Goal: Use online tool/utility: Utilize a website feature to perform a specific function

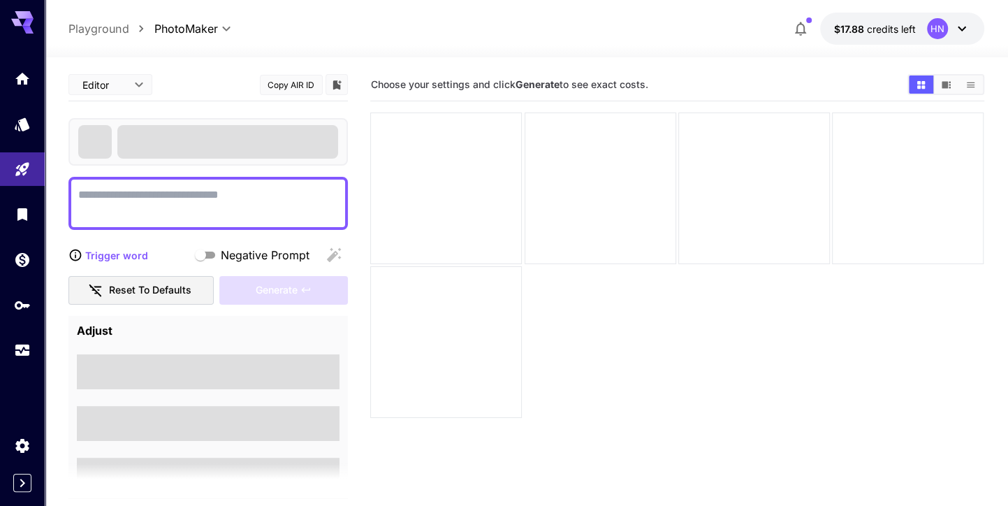
click at [133, 189] on textarea "Negative Prompt" at bounding box center [208, 203] width 260 height 34
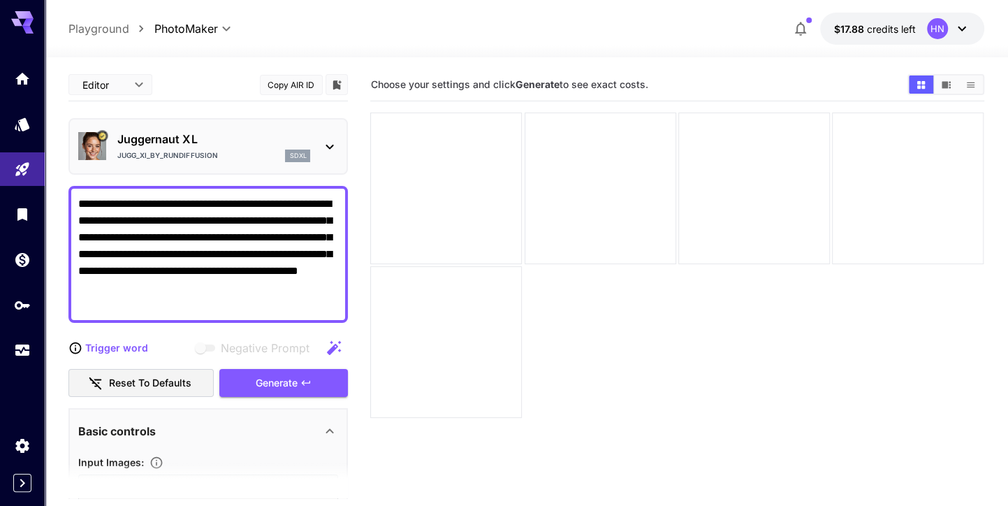
type textarea "**********"
click at [168, 331] on div "**********" at bounding box center [207, 502] width 279 height 868
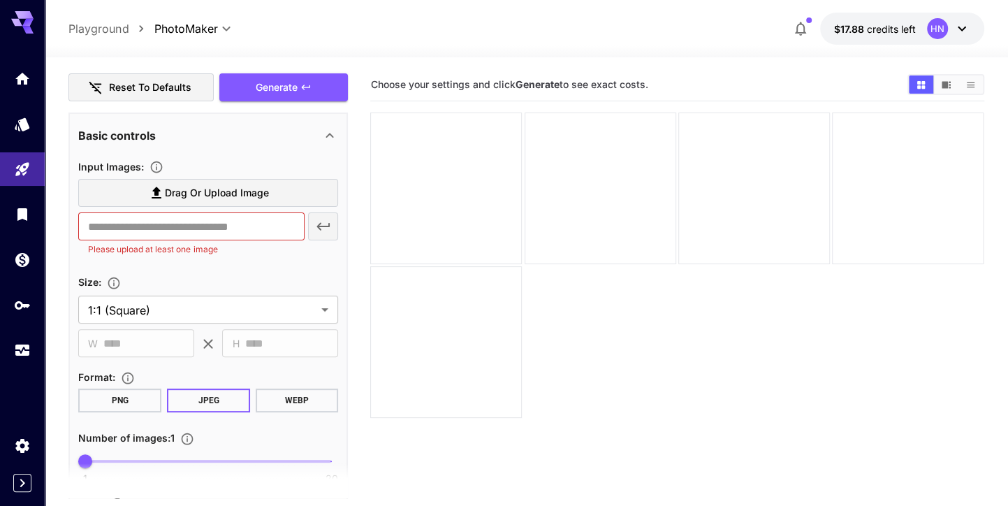
scroll to position [307, 0]
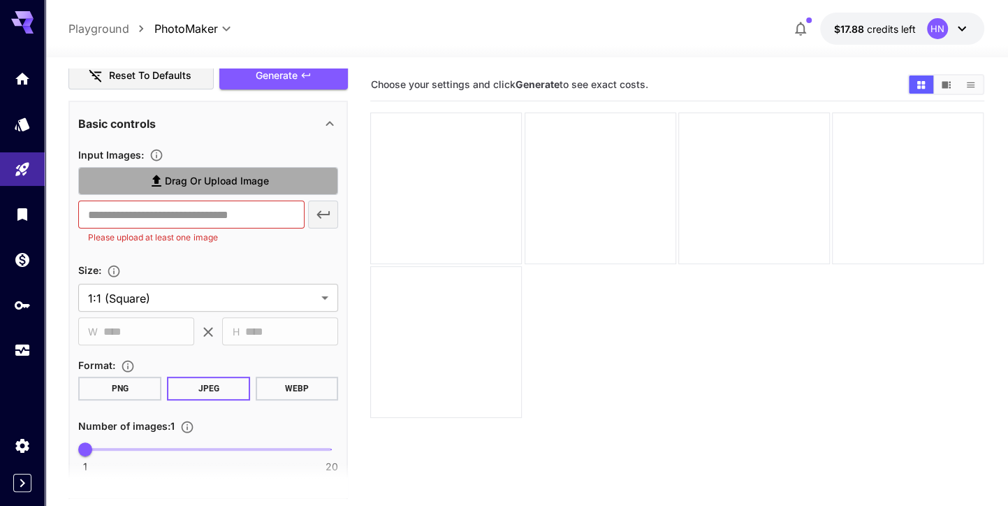
click at [220, 169] on label "Drag or upload image" at bounding box center [208, 181] width 260 height 29
click at [0, 0] on input "Drag or upload image" at bounding box center [0, 0] width 0 height 0
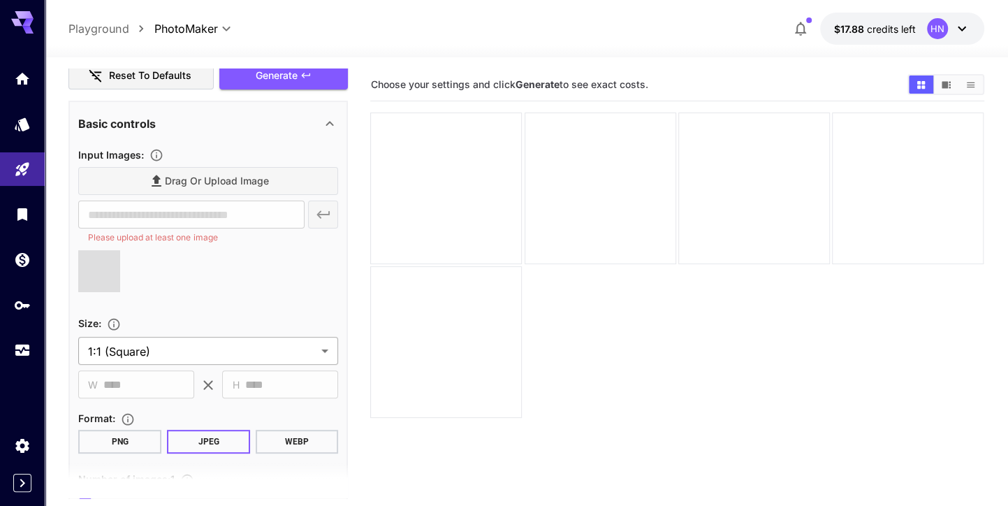
type input "**********"
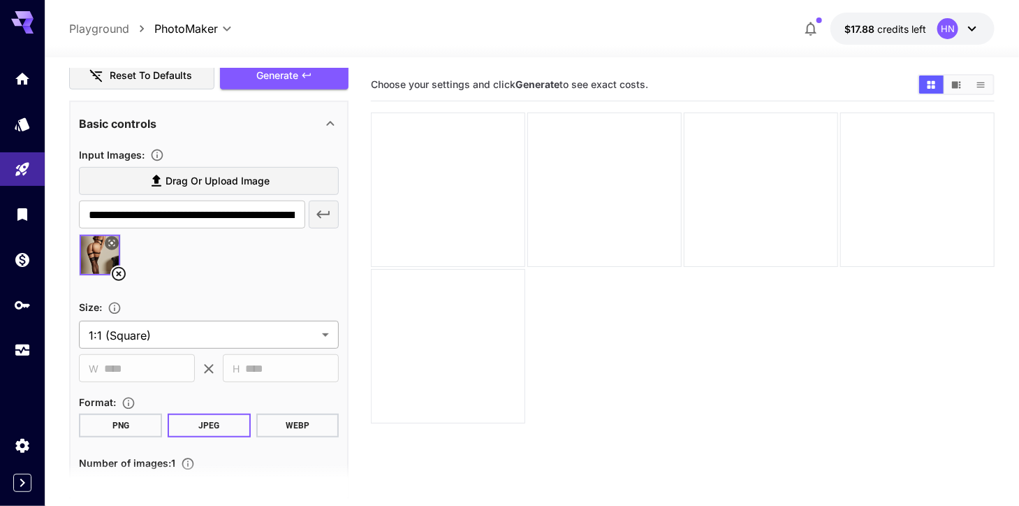
click at [233, 342] on body "**********" at bounding box center [509, 308] width 1019 height 616
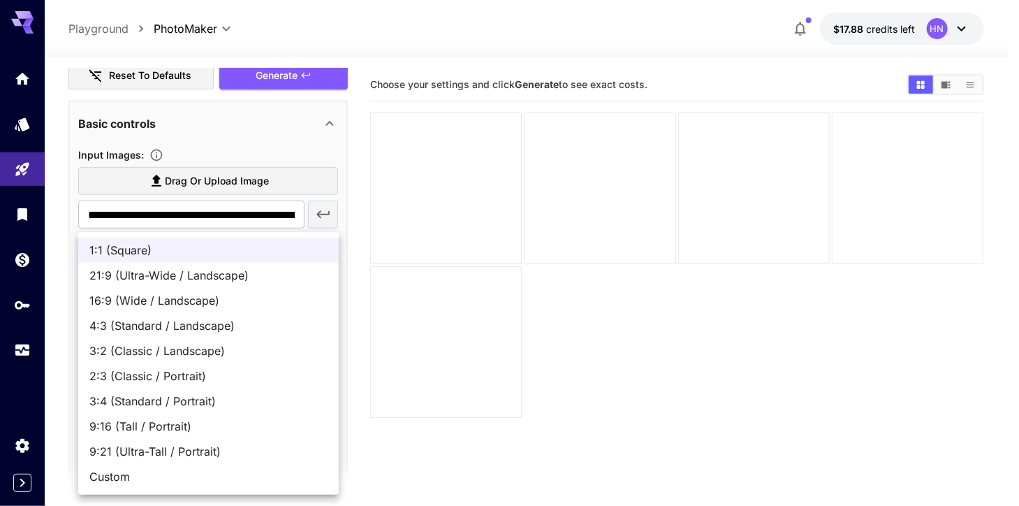
click at [203, 456] on span "9:21 (Ultra-Tall / Portrait)" at bounding box center [208, 451] width 238 height 17
type input "**********"
type input "***"
type input "****"
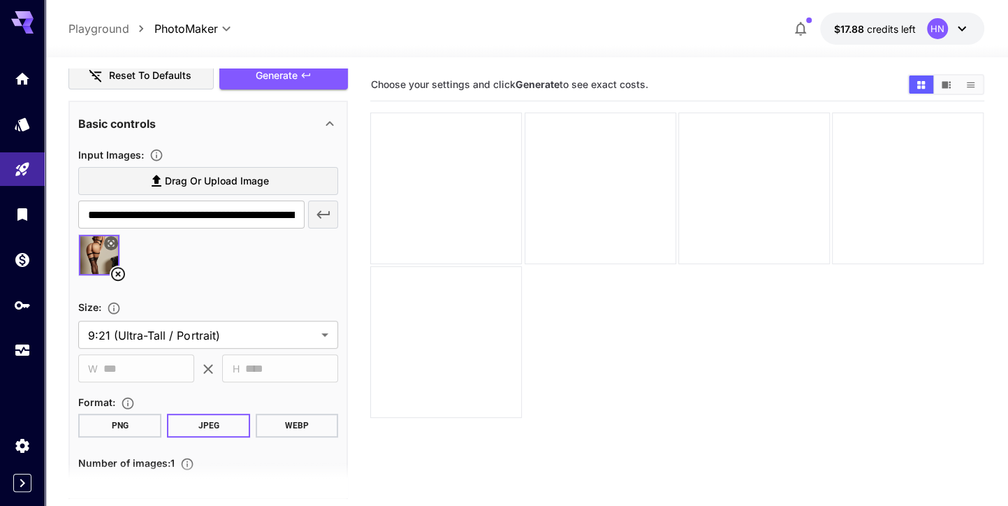
click at [121, 269] on icon at bounding box center [118, 273] width 17 height 17
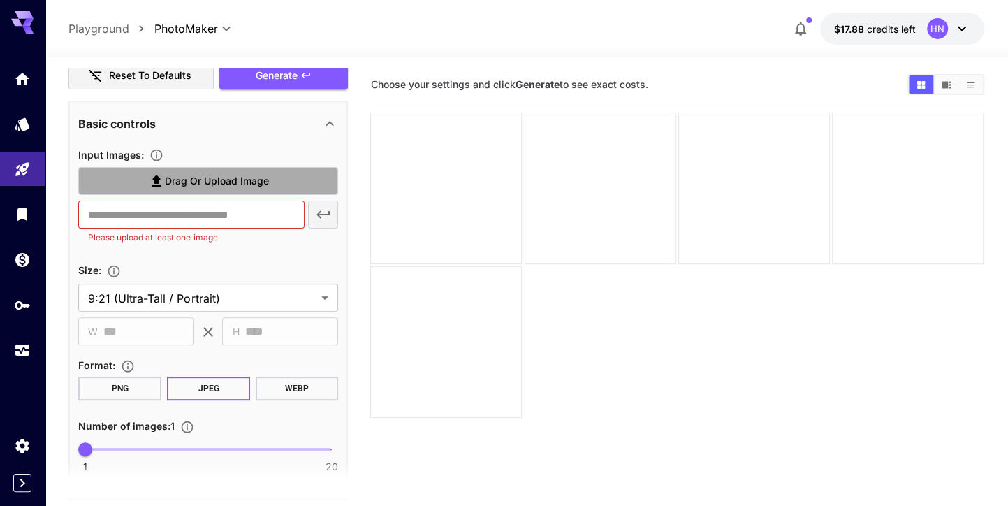
click at [161, 179] on icon at bounding box center [156, 181] width 17 height 17
click at [0, 0] on input "Drag or upload image" at bounding box center [0, 0] width 0 height 0
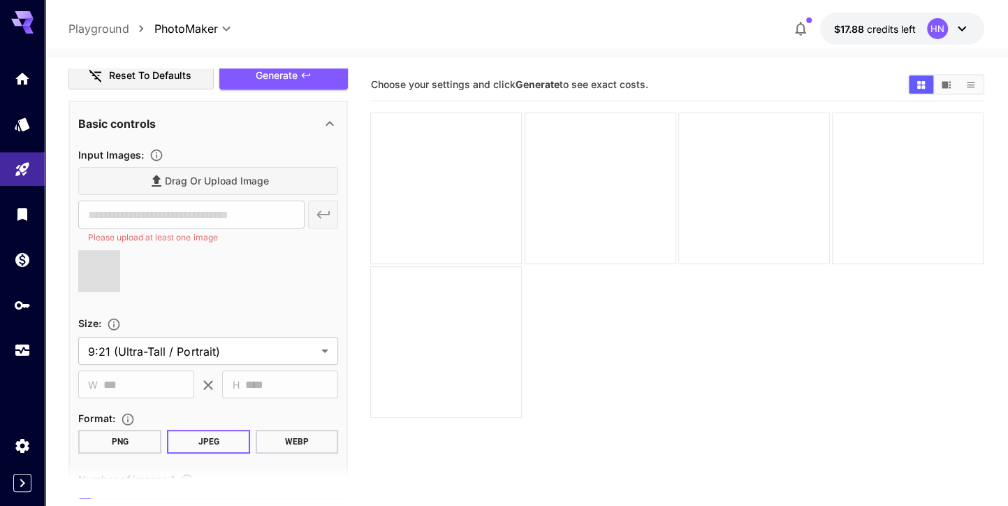
type input "**********"
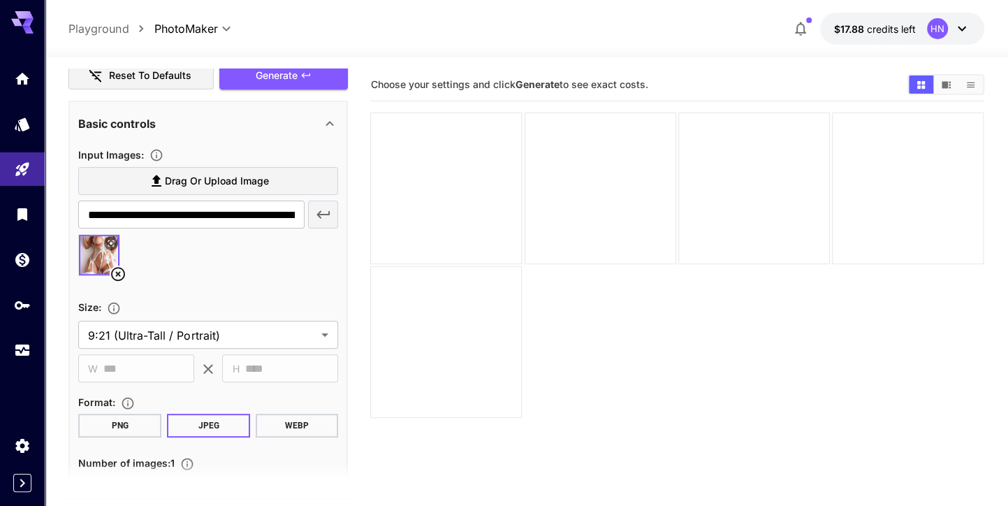
click at [115, 268] on icon at bounding box center [118, 273] width 17 height 17
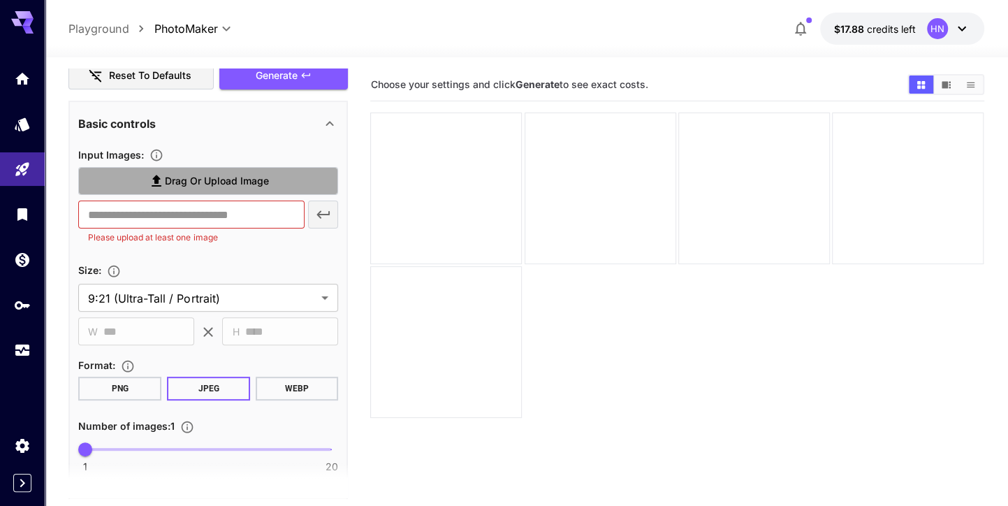
click at [271, 186] on label "Drag or upload image" at bounding box center [208, 181] width 260 height 29
click at [0, 0] on input "Drag or upload image" at bounding box center [0, 0] width 0 height 0
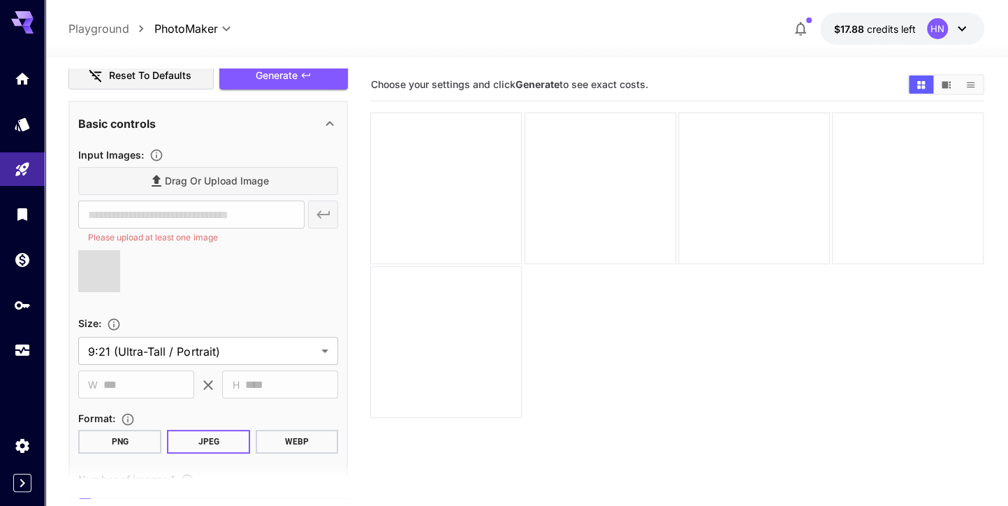
type input "**********"
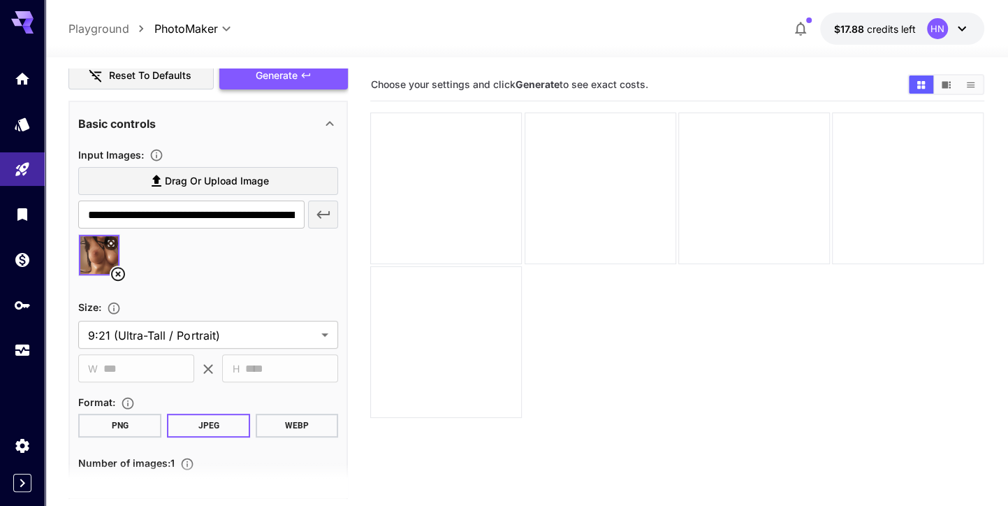
click at [276, 71] on div "Generate" at bounding box center [283, 75] width 129 height 29
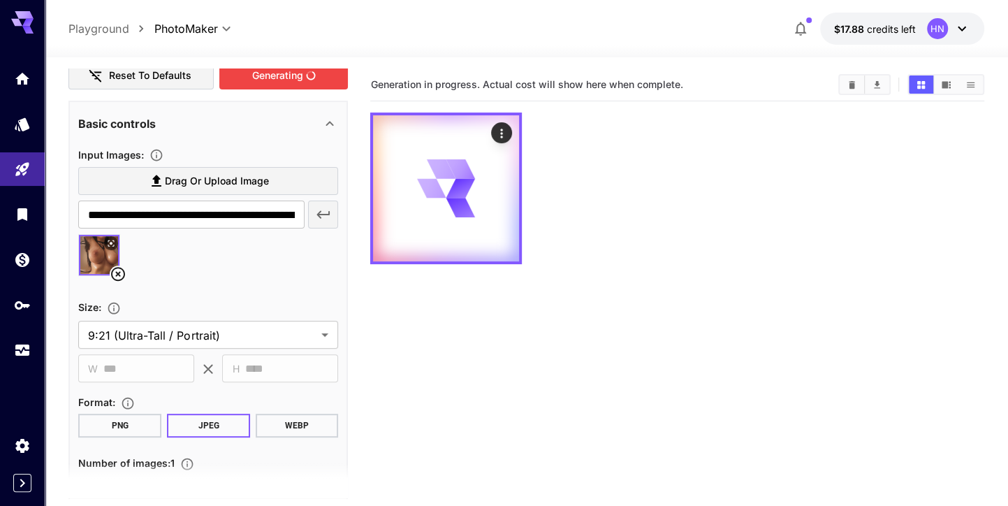
click at [275, 96] on div "**********" at bounding box center [207, 213] width 279 height 905
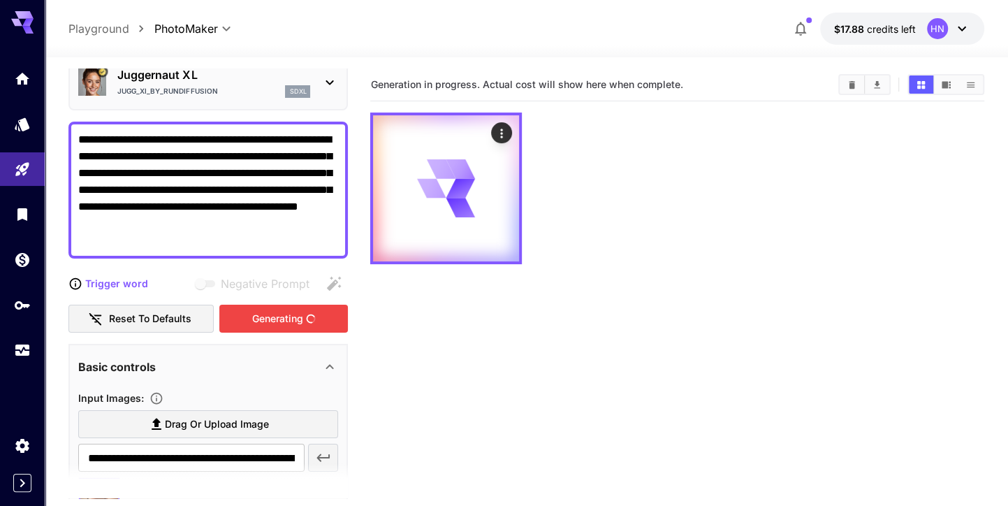
scroll to position [0, 0]
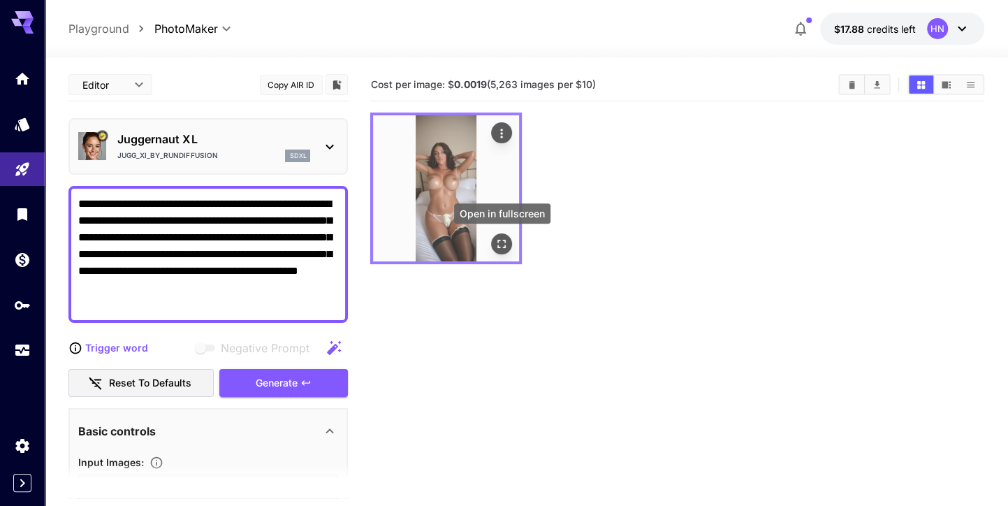
click at [501, 249] on icon "Open in fullscreen" at bounding box center [502, 244] width 14 height 14
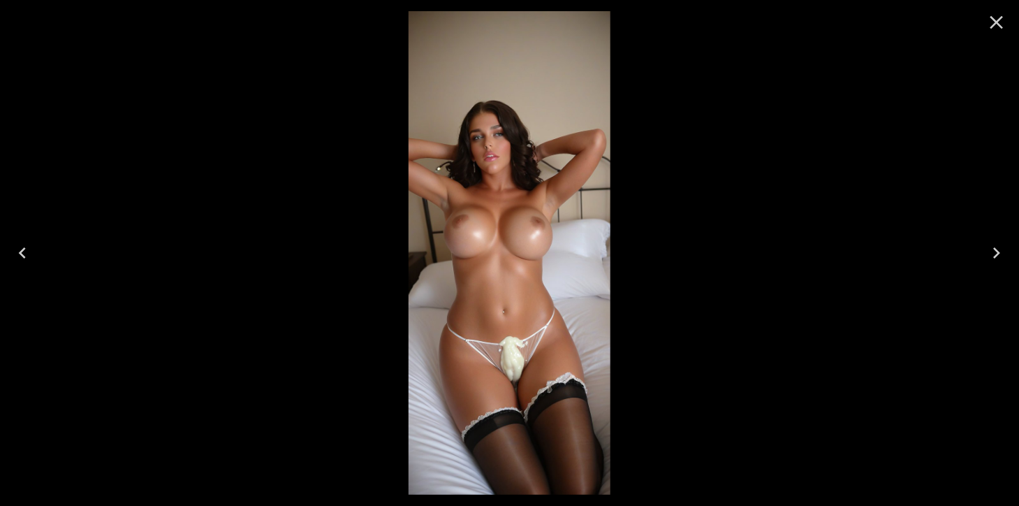
click at [991, 32] on icon "Close" at bounding box center [996, 22] width 22 height 22
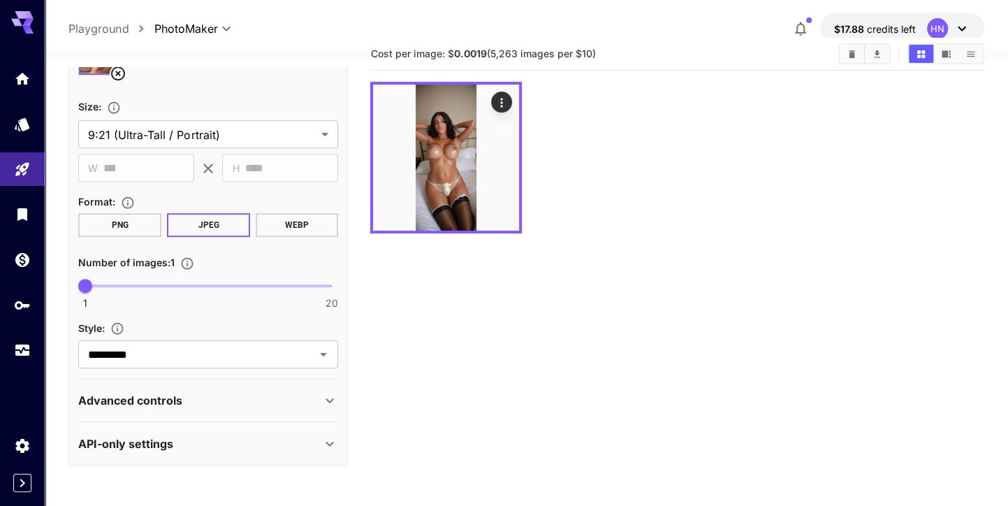
scroll to position [110, 0]
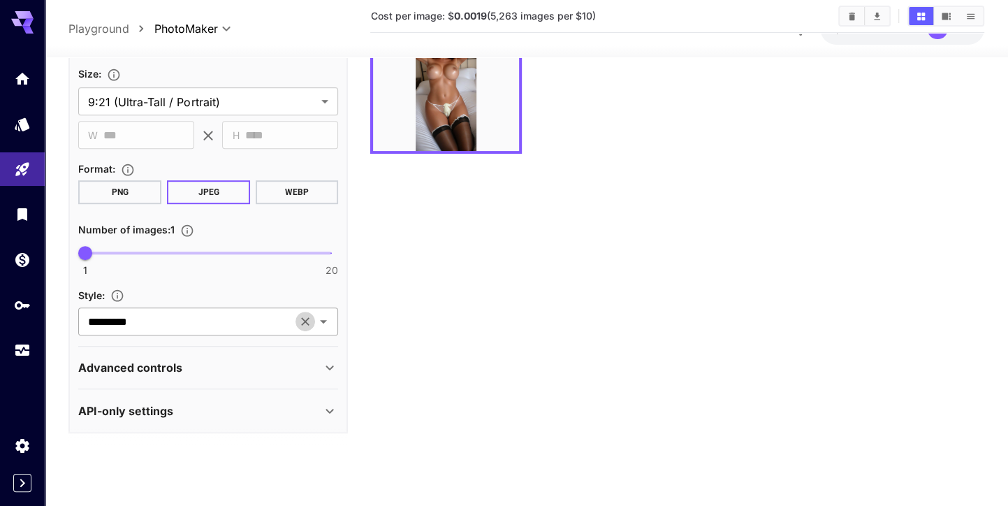
click at [307, 324] on icon "Clear" at bounding box center [305, 321] width 14 height 14
click at [319, 359] on div "Advanced controls" at bounding box center [199, 367] width 243 height 17
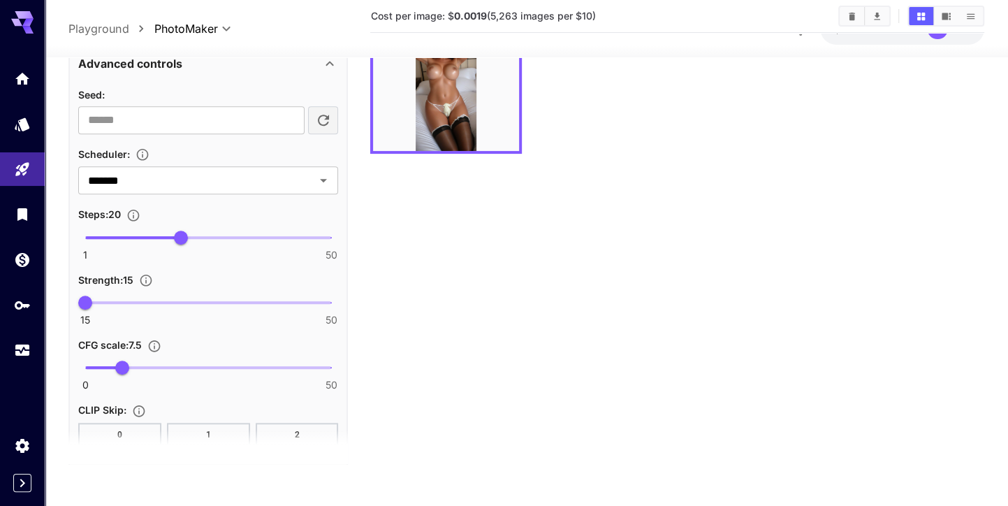
scroll to position [814, 0]
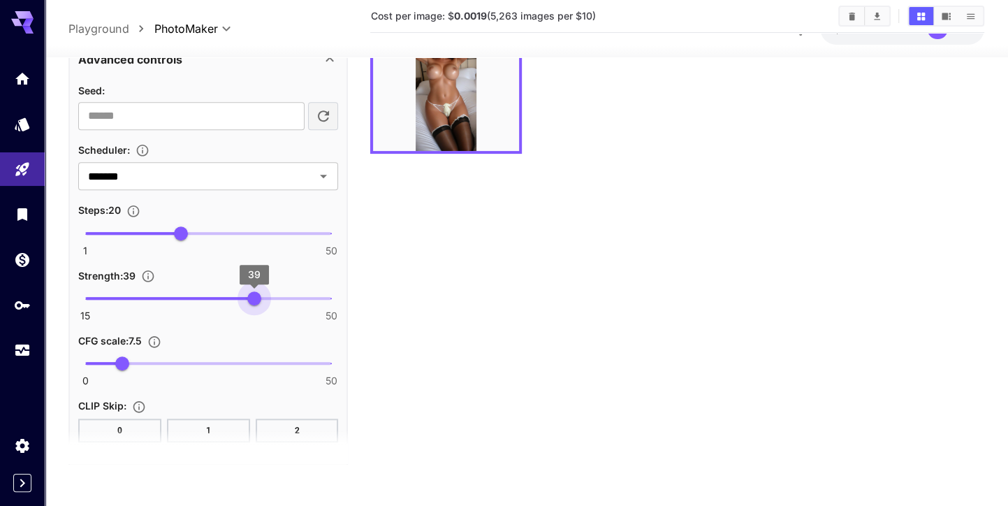
click at [251, 297] on span "15 50 39" at bounding box center [208, 298] width 246 height 21
click at [274, 332] on div "CFG scale : 7.5" at bounding box center [208, 340] width 260 height 17
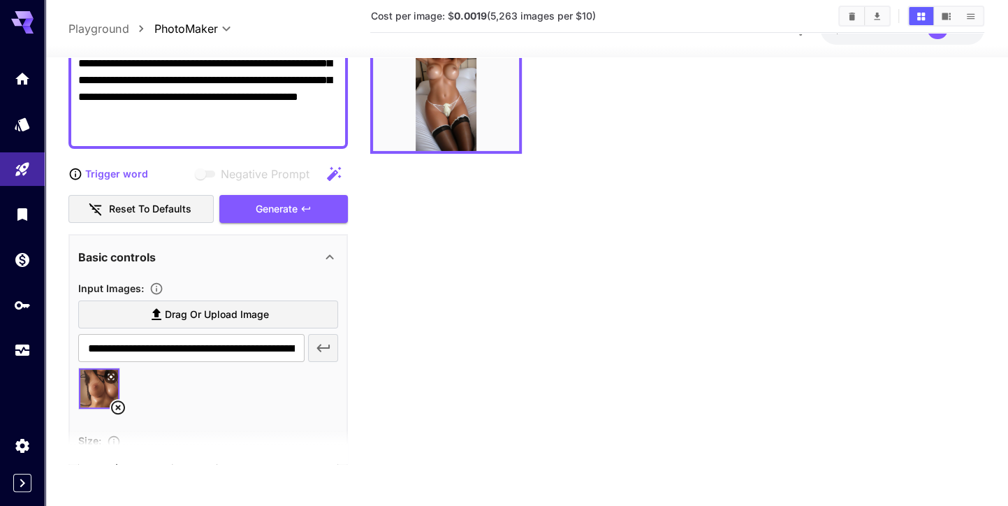
scroll to position [137, 0]
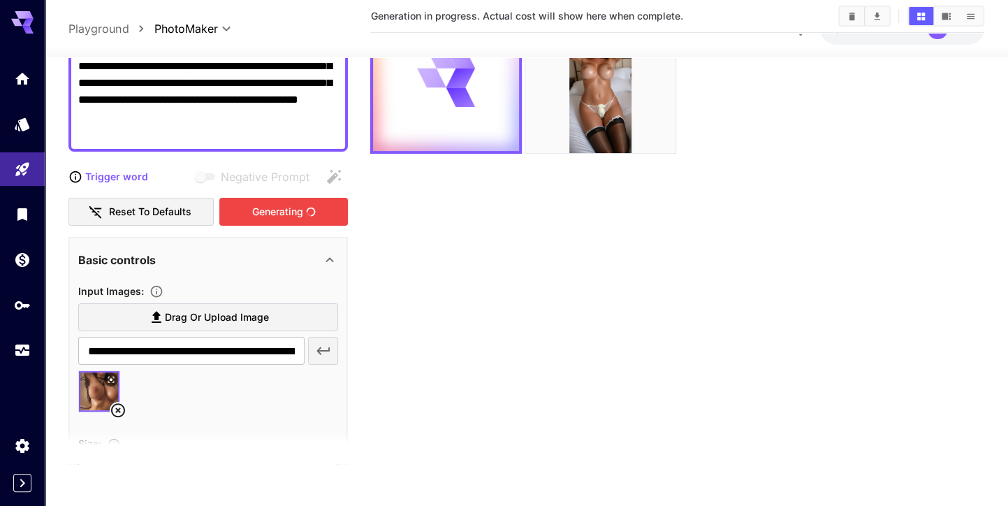
click at [483, 177] on section "Generation in progress. Actual cost will show here when complete." at bounding box center [676, 211] width 613 height 506
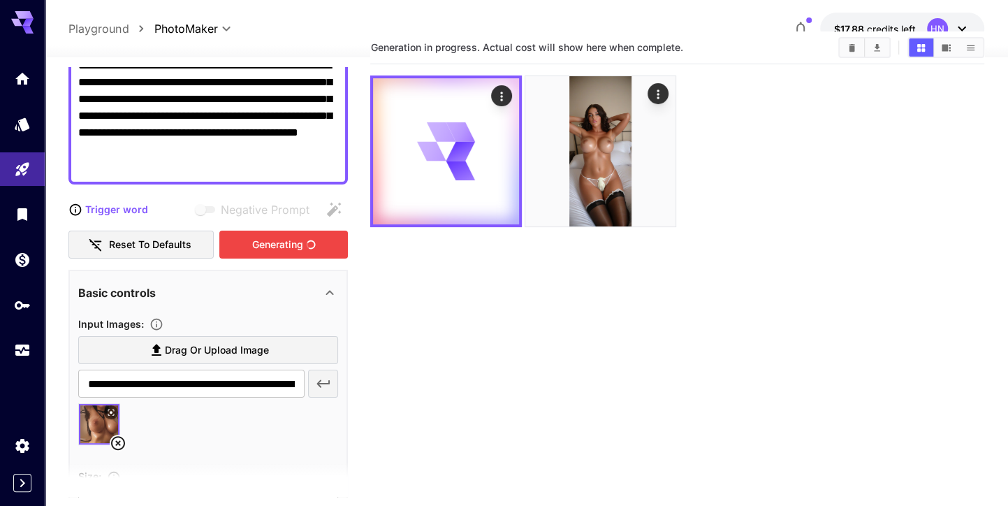
scroll to position [0, 0]
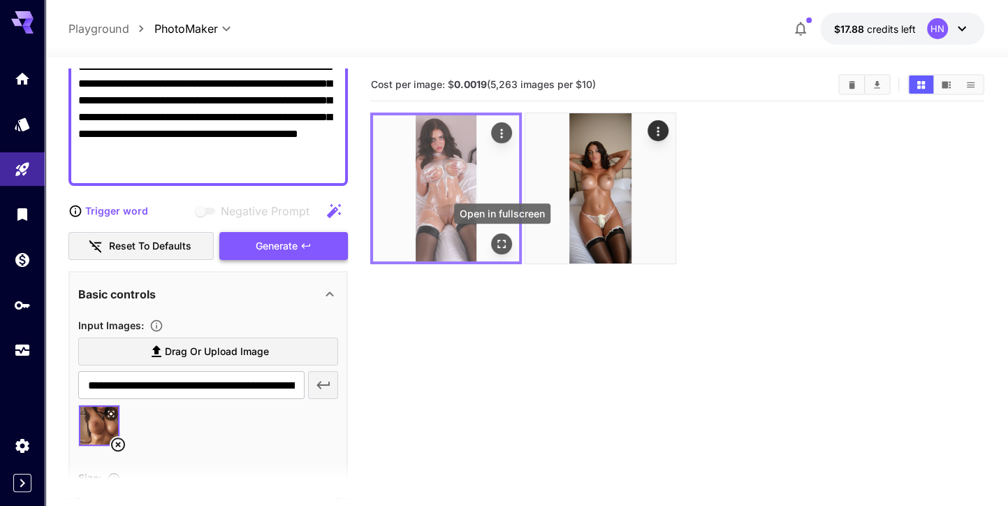
click at [497, 244] on icon "Open in fullscreen" at bounding box center [502, 244] width 14 height 14
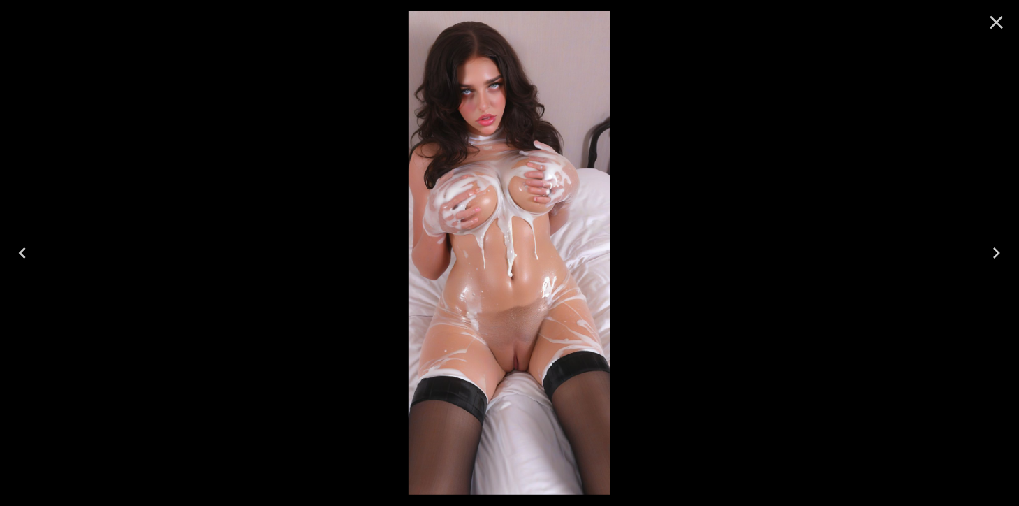
click at [995, 19] on icon "Close" at bounding box center [996, 22] width 22 height 22
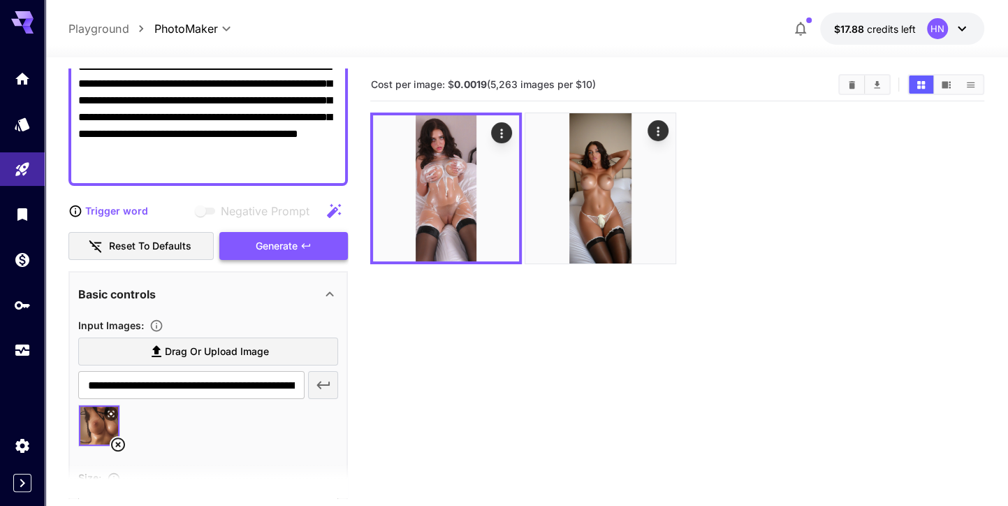
click at [339, 240] on div "Generate" at bounding box center [283, 246] width 129 height 29
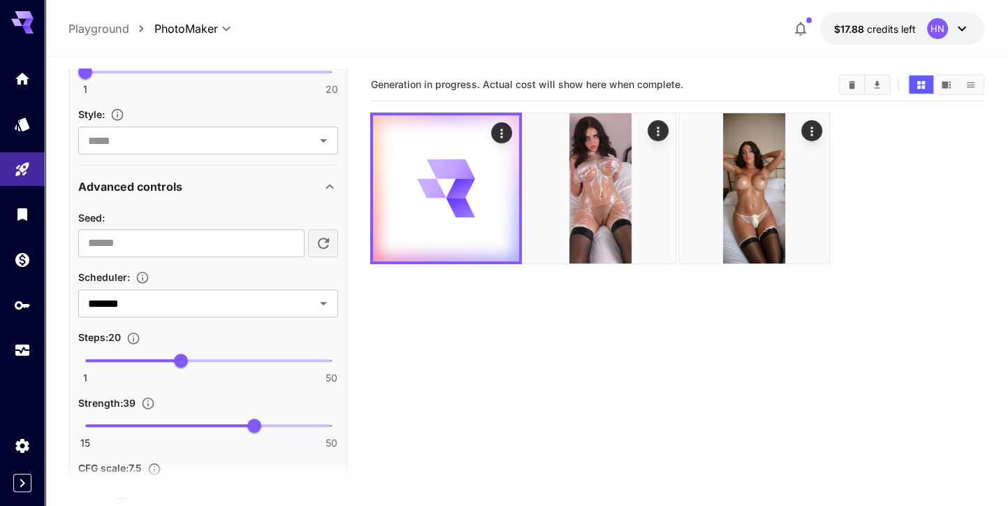
scroll to position [845, 0]
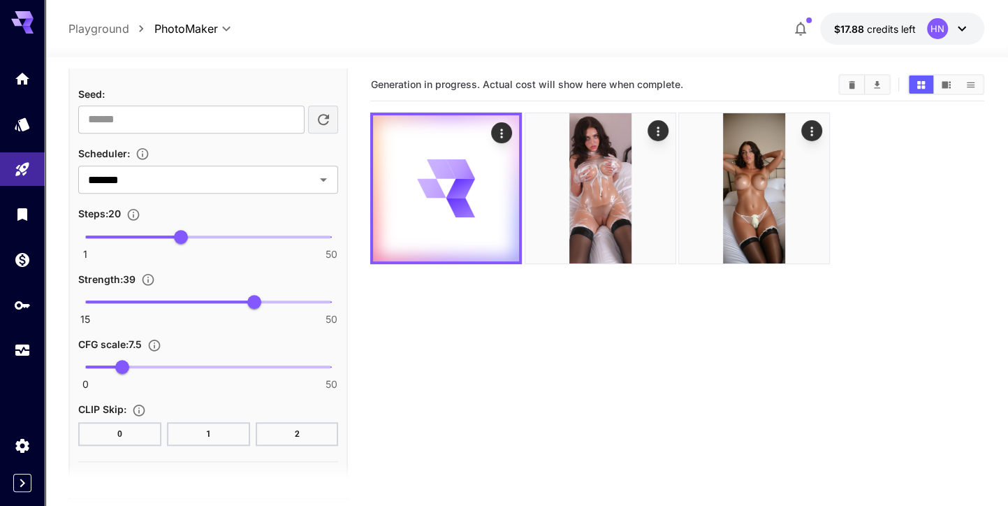
type input "**"
click at [163, 300] on span at bounding box center [169, 301] width 168 height 3
type input "**"
click at [228, 235] on span at bounding box center [208, 236] width 246 height 3
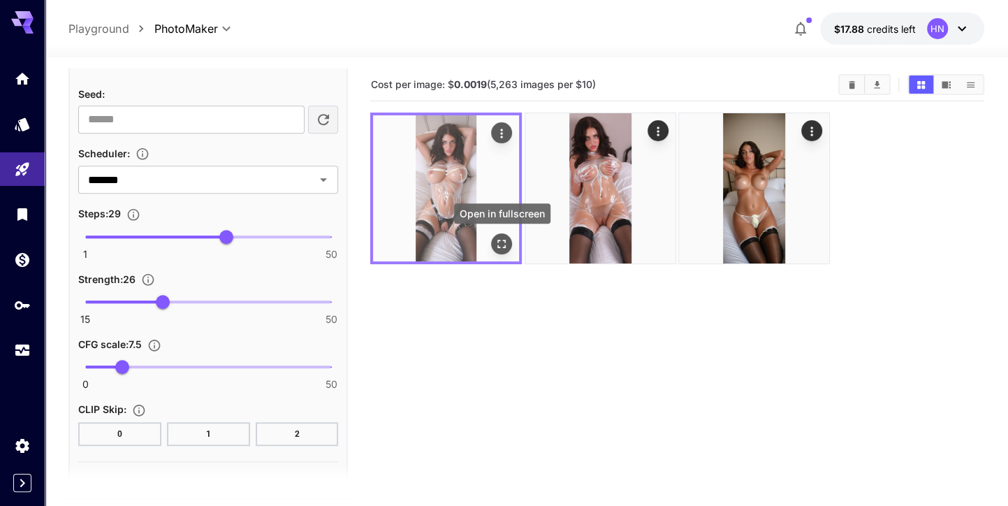
click at [504, 242] on icon "Open in fullscreen" at bounding box center [502, 244] width 14 height 14
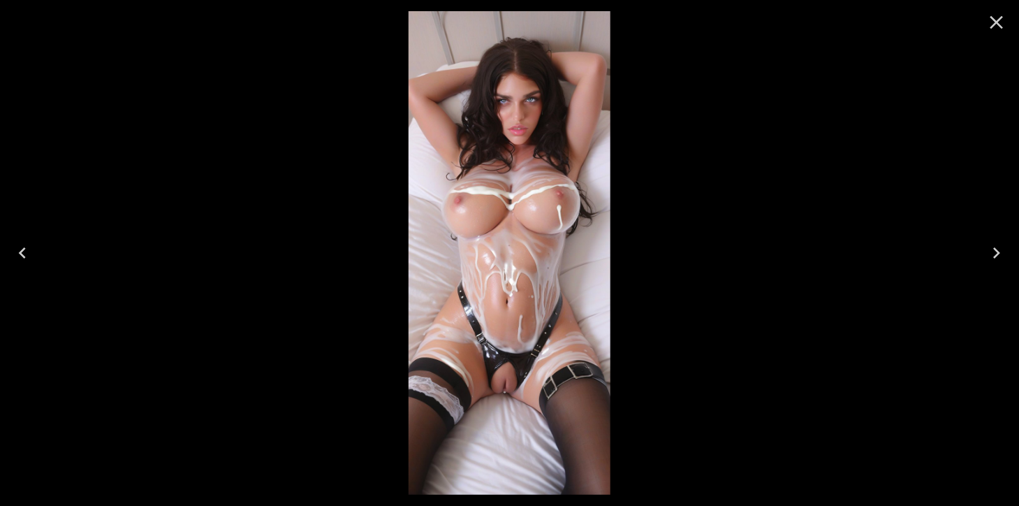
click at [983, 21] on button "Close" at bounding box center [997, 23] width 34 height 34
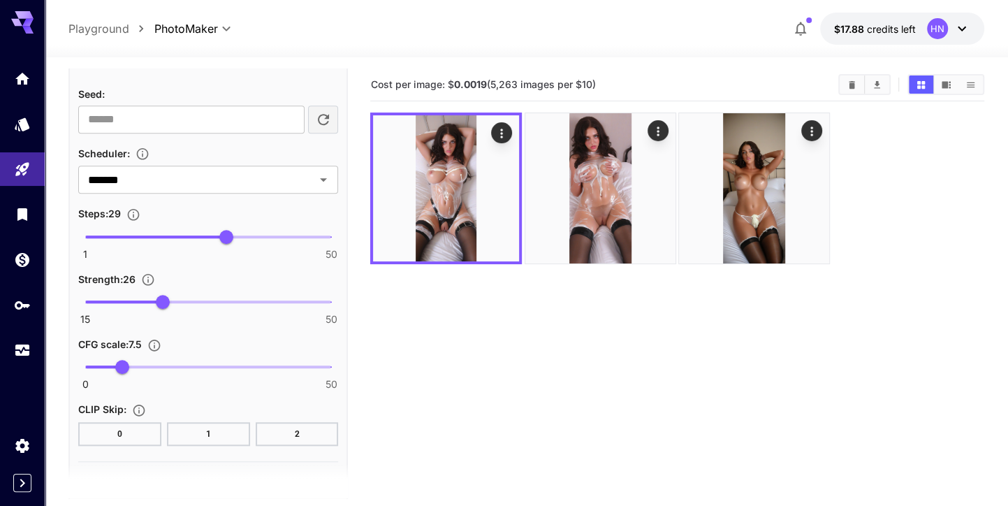
type input "****"
click at [212, 358] on span "0 50 25.6" at bounding box center [208, 366] width 246 height 21
click at [262, 205] on div "Steps : 29" at bounding box center [208, 213] width 260 height 17
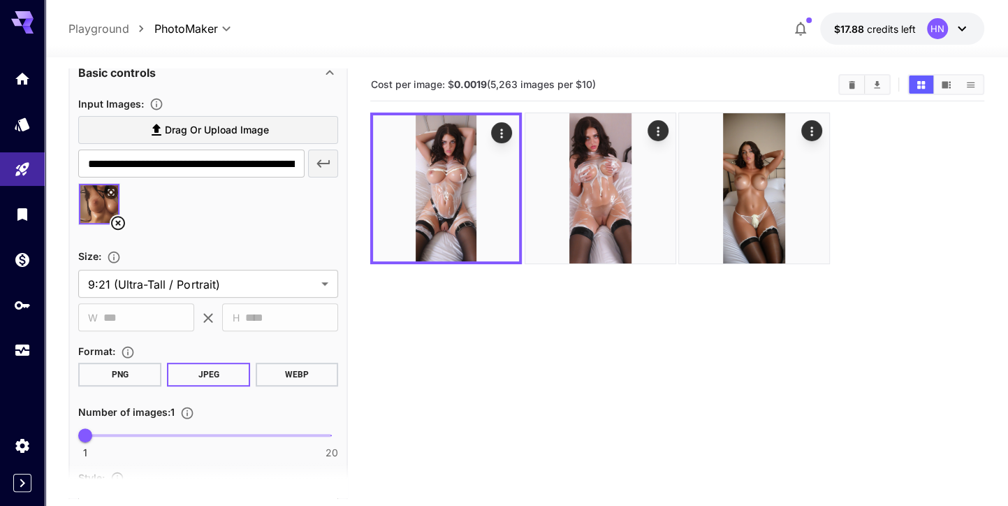
scroll to position [353, 0]
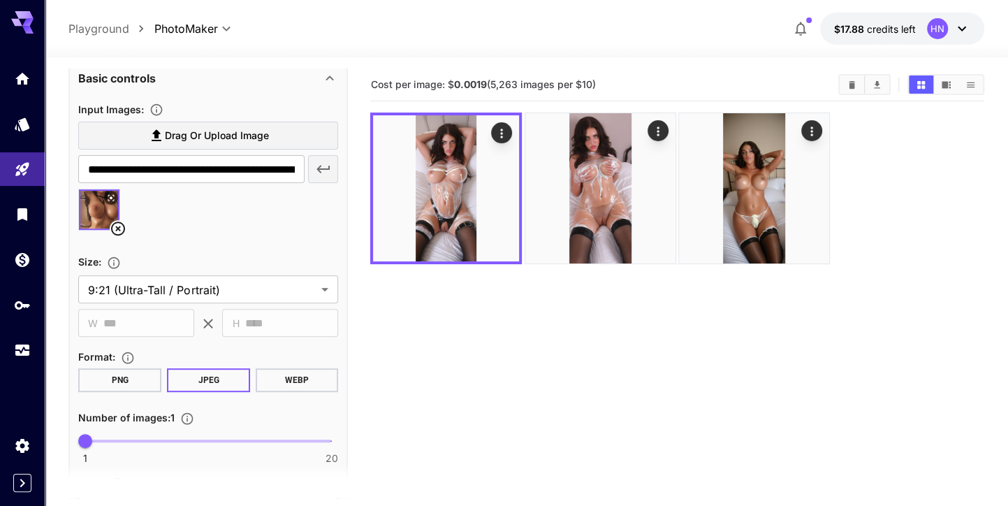
click at [141, 382] on button "PNG" at bounding box center [119, 380] width 83 height 24
click at [120, 226] on icon at bounding box center [118, 228] width 17 height 17
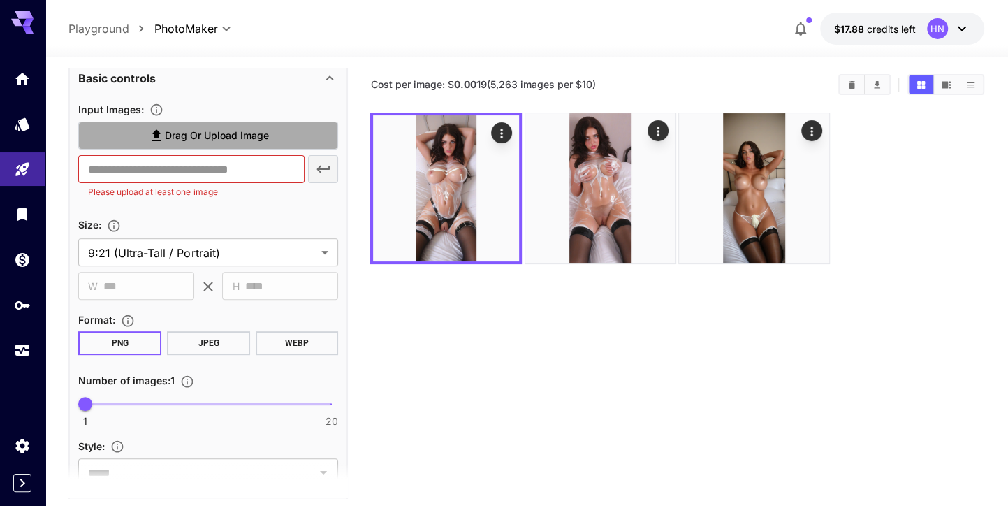
click at [240, 138] on span "Drag or upload image" at bounding box center [217, 135] width 104 height 17
click at [0, 0] on input "Drag or upload image" at bounding box center [0, 0] width 0 height 0
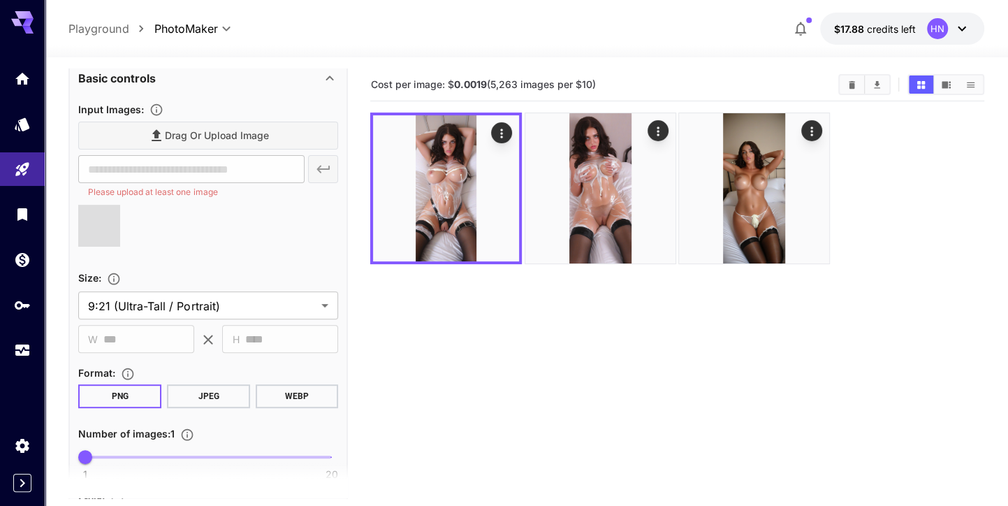
type input "**********"
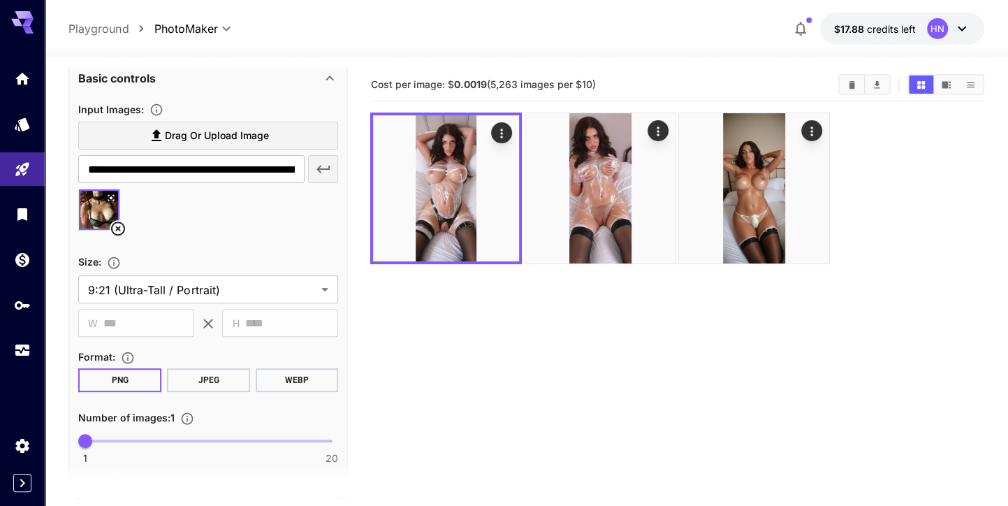
click at [315, 110] on div "Input Images :" at bounding box center [208, 109] width 260 height 17
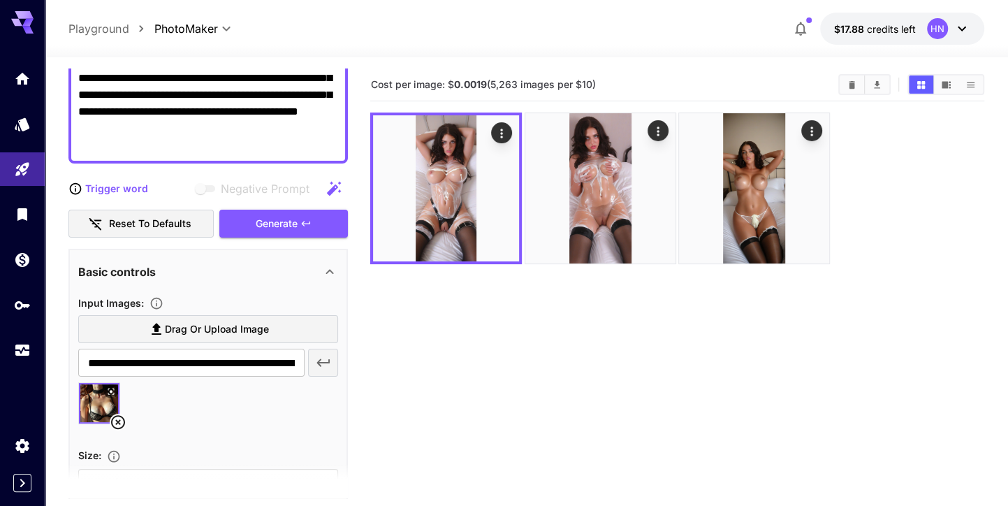
scroll to position [75, 0]
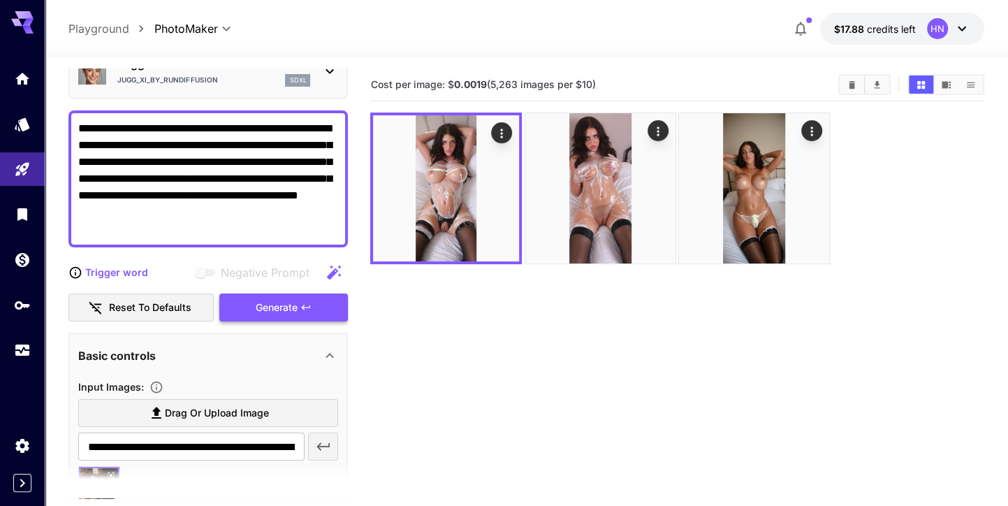
click at [311, 295] on div "Generate" at bounding box center [283, 307] width 129 height 29
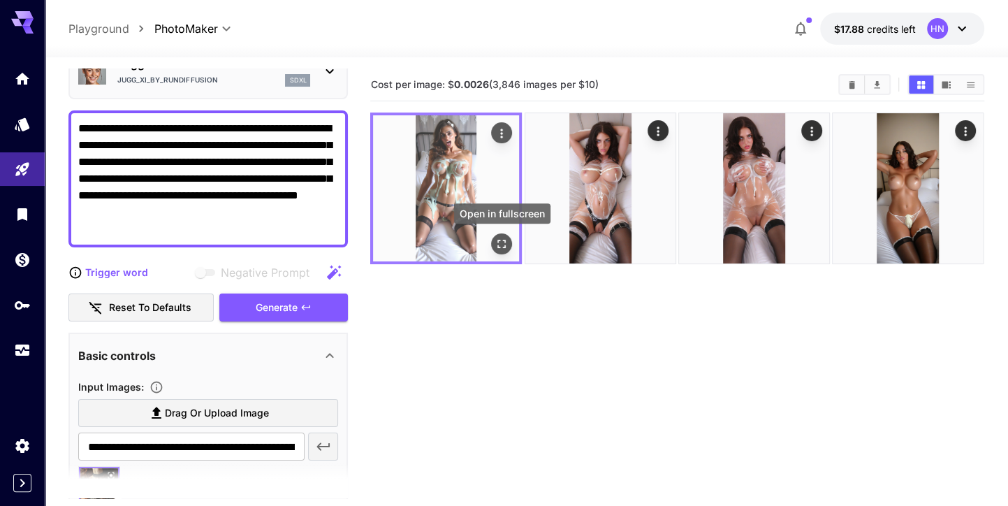
click at [497, 247] on icon "Open in fullscreen" at bounding box center [502, 244] width 14 height 14
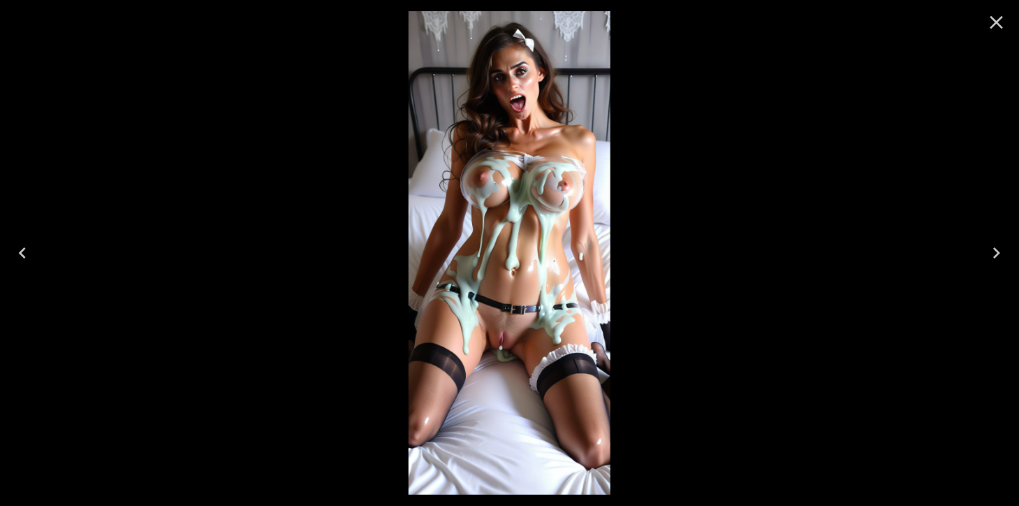
click at [991, 23] on icon "Close" at bounding box center [996, 22] width 22 height 22
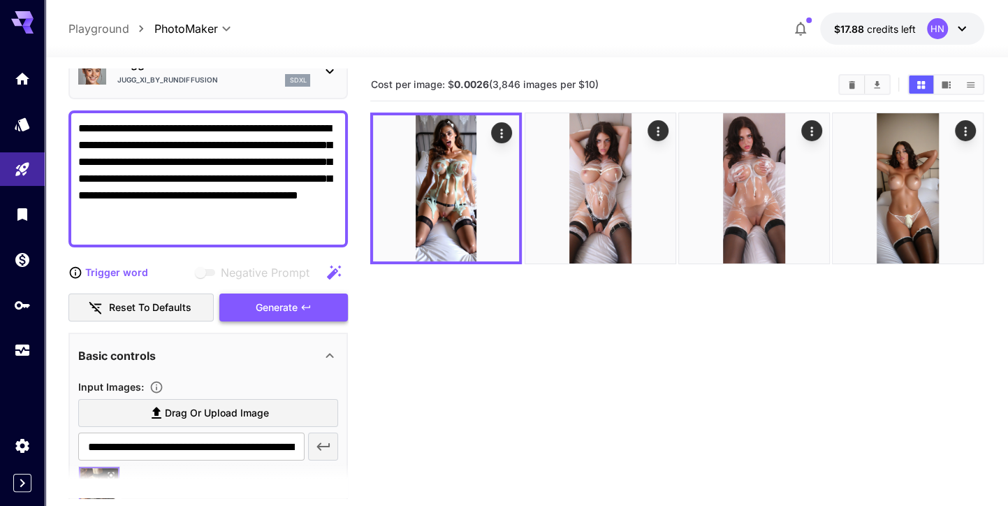
click at [325, 302] on div "Generate" at bounding box center [283, 307] width 129 height 29
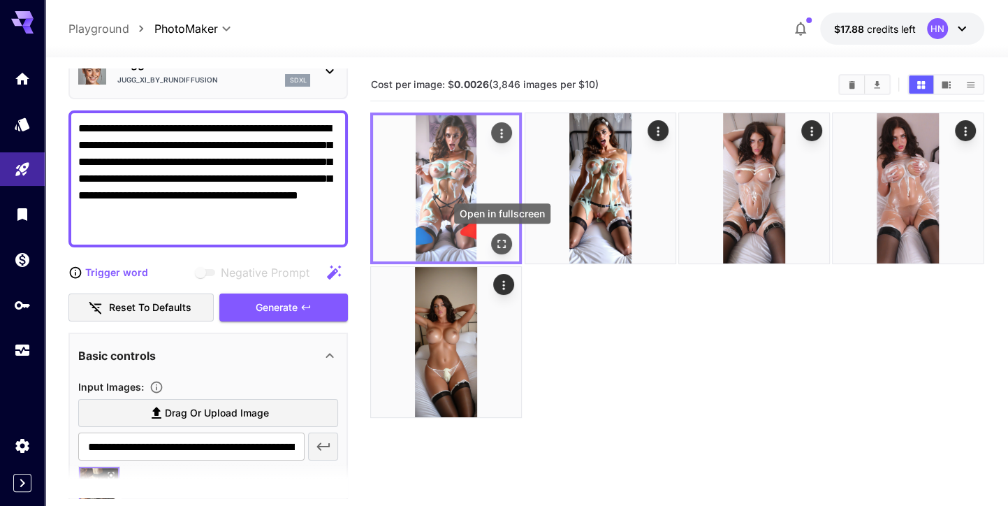
click at [506, 237] on icon "Open in fullscreen" at bounding box center [502, 244] width 14 height 14
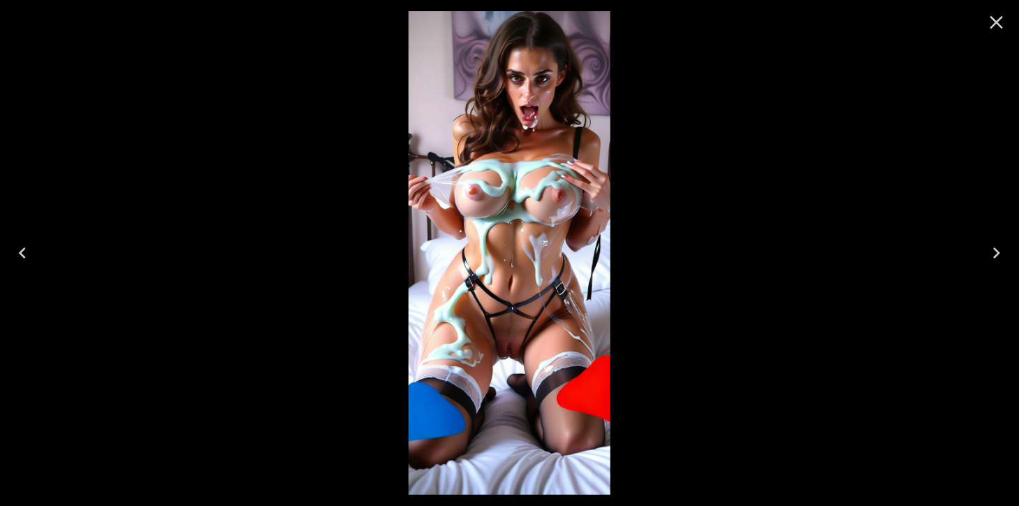
click at [984, 23] on button "Close" at bounding box center [997, 23] width 34 height 34
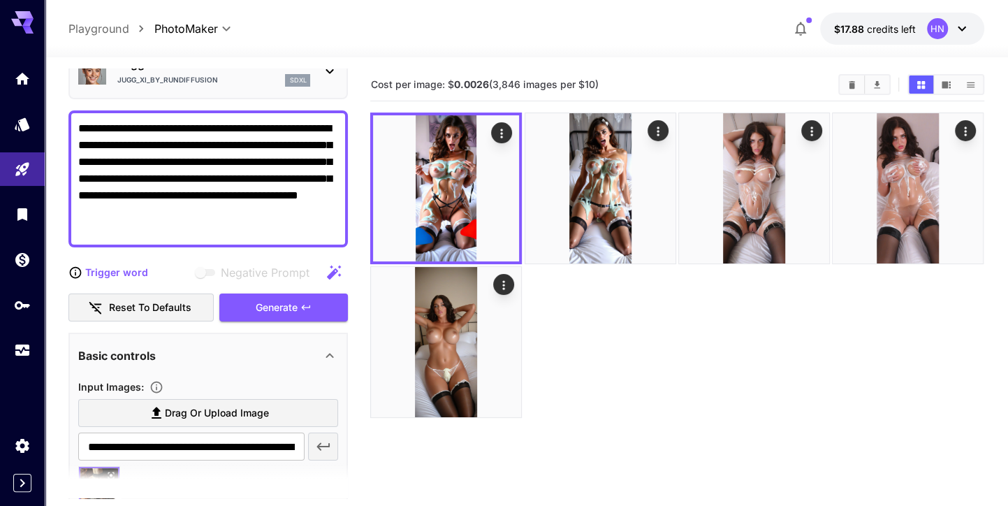
click at [174, 264] on div "Negative Prompt" at bounding box center [248, 272] width 200 height 28
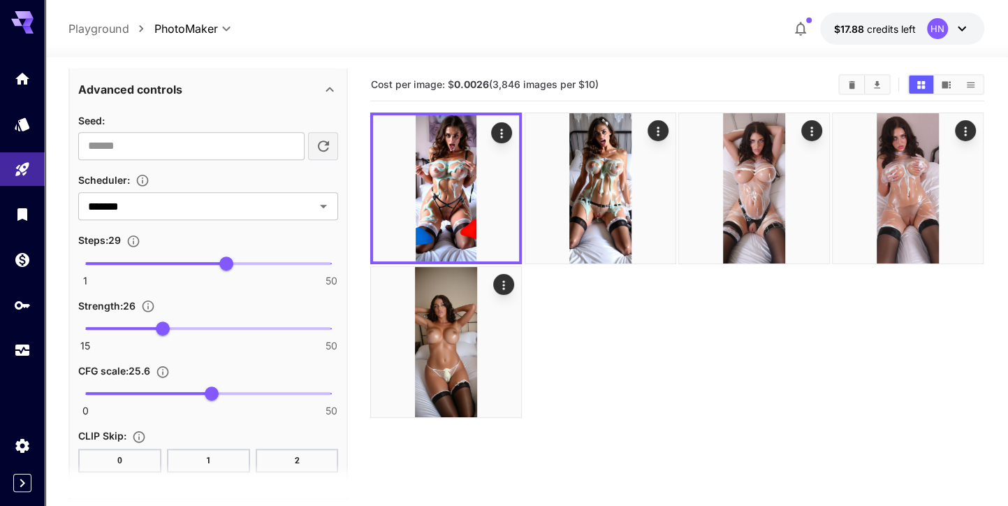
scroll to position [881, 0]
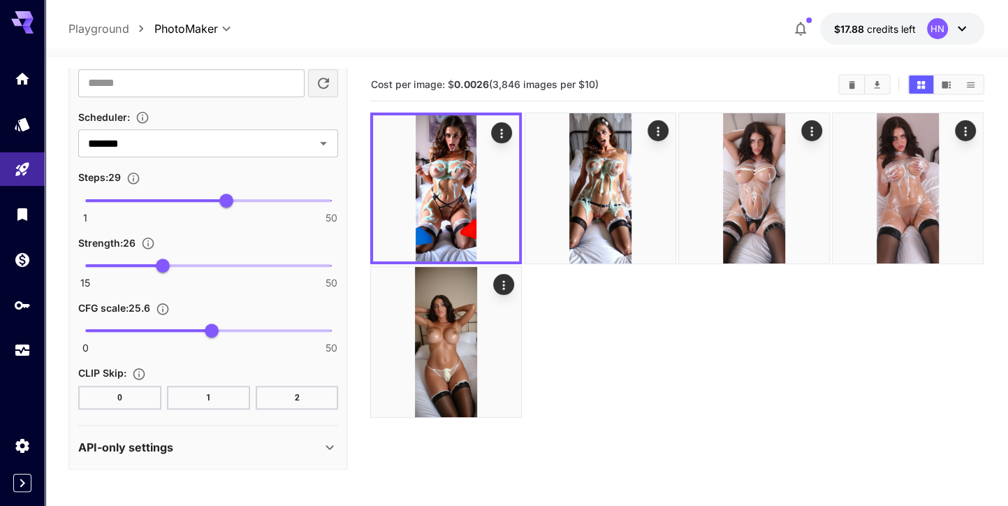
type input "****"
click at [150, 328] on span "0 50 13.2" at bounding box center [208, 330] width 246 height 21
type input "**"
click at [183, 190] on span "1 50 20" at bounding box center [208, 200] width 246 height 21
type input "**"
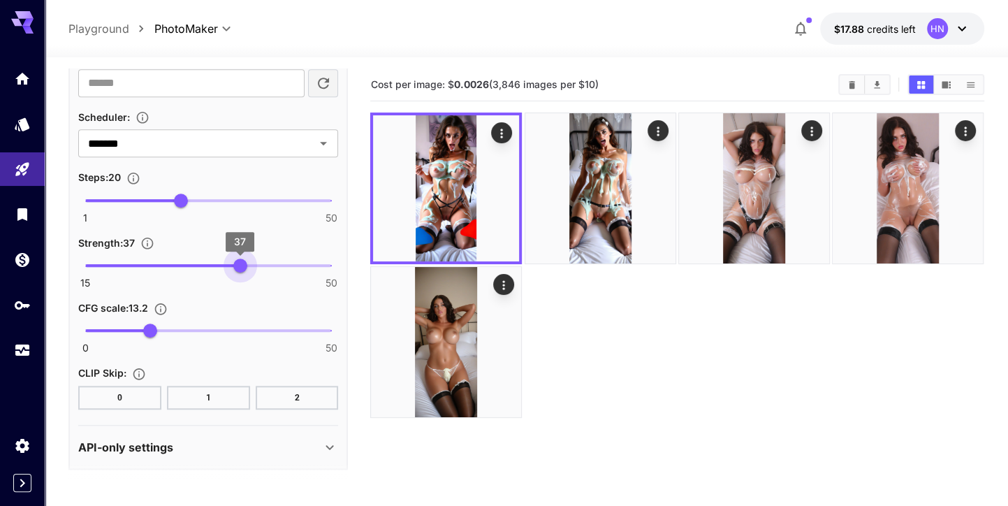
click at [242, 260] on span "15 50 37" at bounding box center [208, 265] width 246 height 21
click at [261, 177] on div "Steps : 20" at bounding box center [208, 176] width 260 height 17
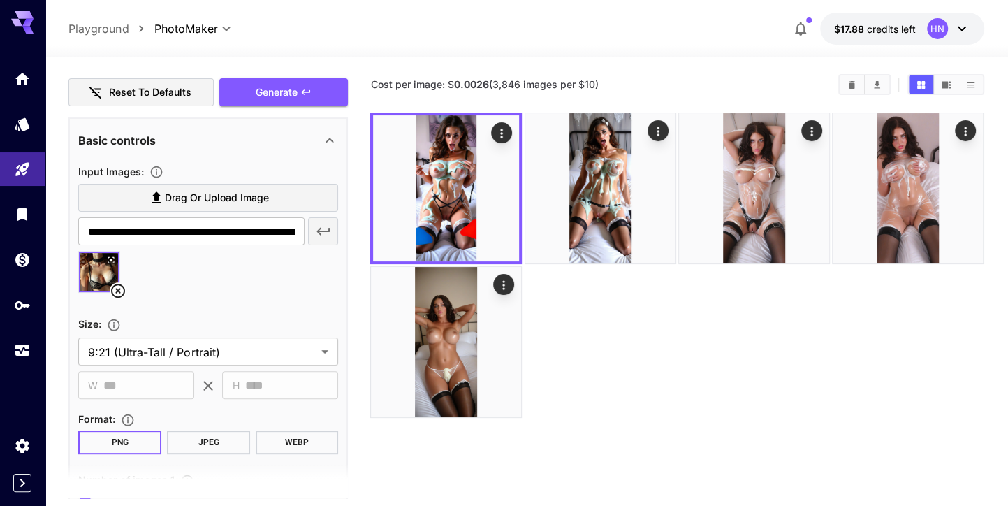
scroll to position [266, 0]
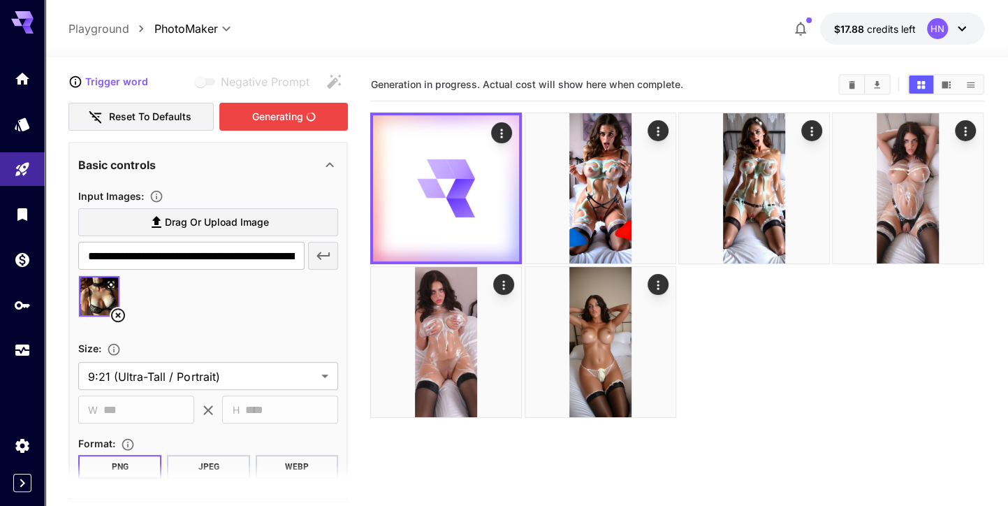
click at [277, 128] on div "Generating" at bounding box center [283, 117] width 129 height 29
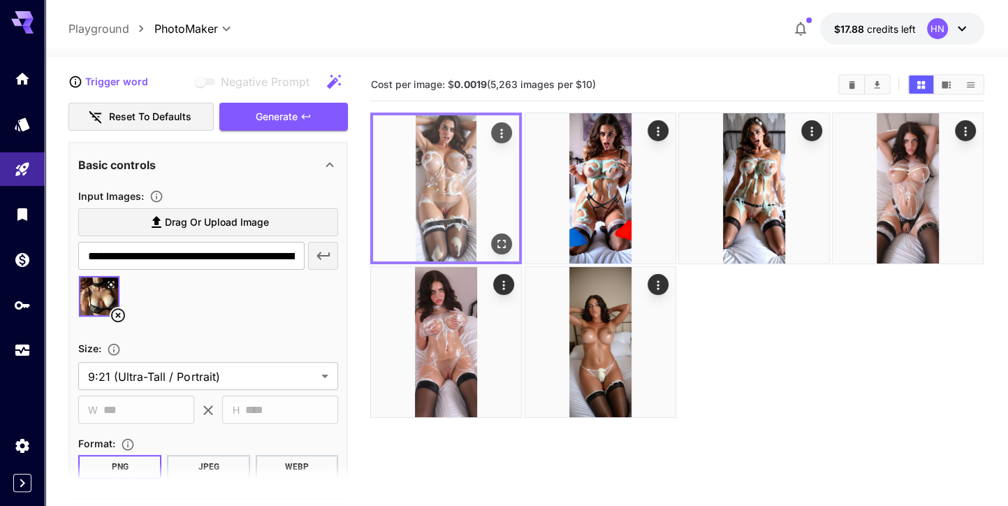
click at [506, 254] on img at bounding box center [446, 188] width 146 height 146
click at [504, 249] on icon "Open in fullscreen" at bounding box center [502, 244] width 14 height 14
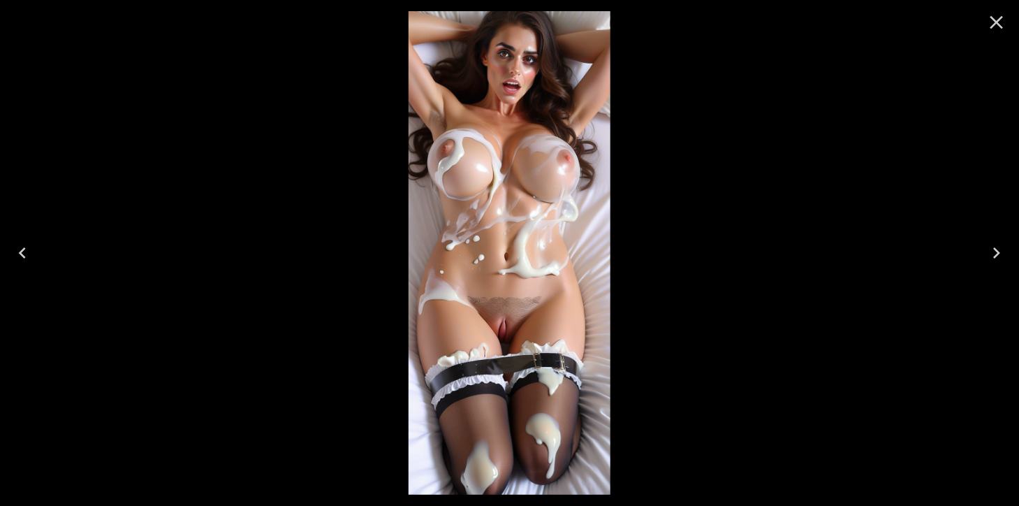
click at [992, 15] on icon "Close" at bounding box center [996, 22] width 22 height 22
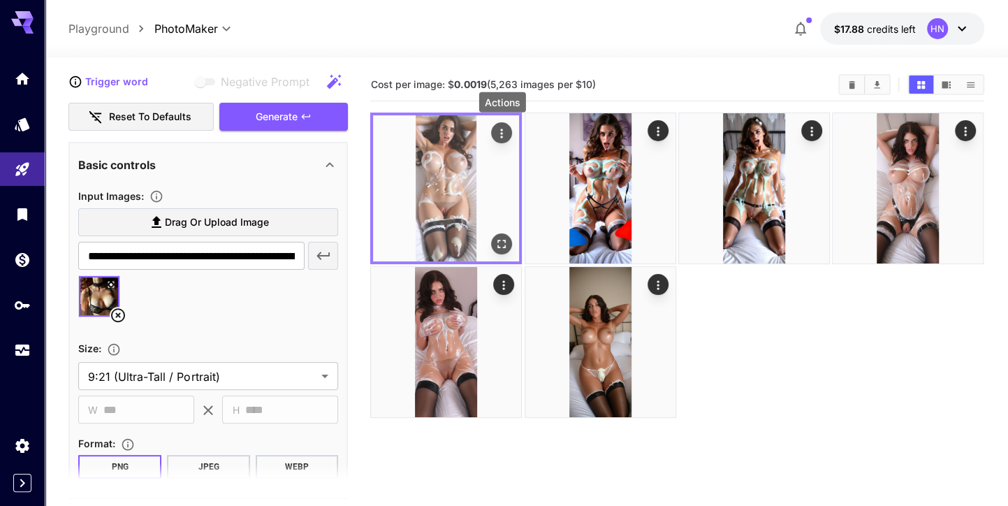
click at [503, 129] on icon "Actions" at bounding box center [502, 133] width 14 height 14
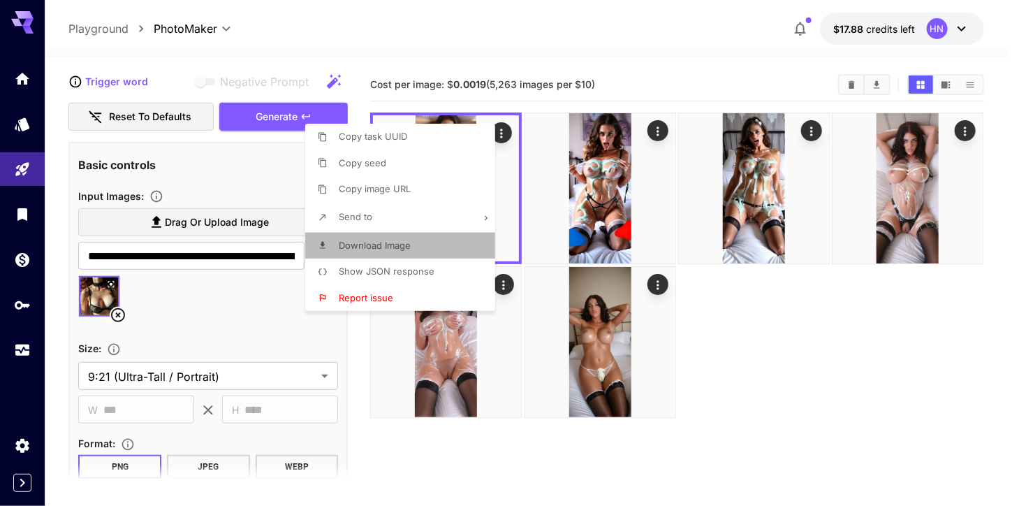
click at [422, 240] on li "Download Image" at bounding box center [404, 246] width 198 height 27
click at [219, 158] on div at bounding box center [509, 253] width 1019 height 506
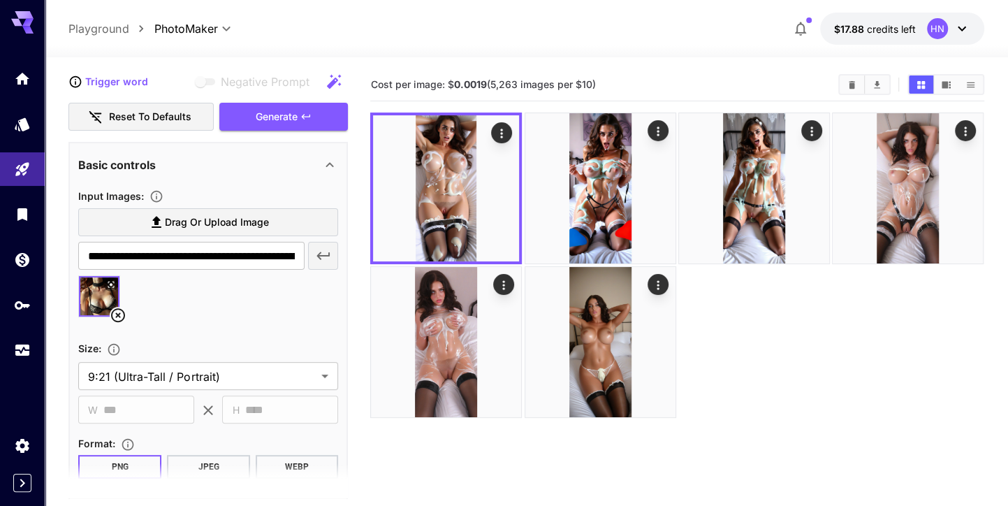
click at [250, 339] on div "Size :" at bounding box center [208, 347] width 260 height 17
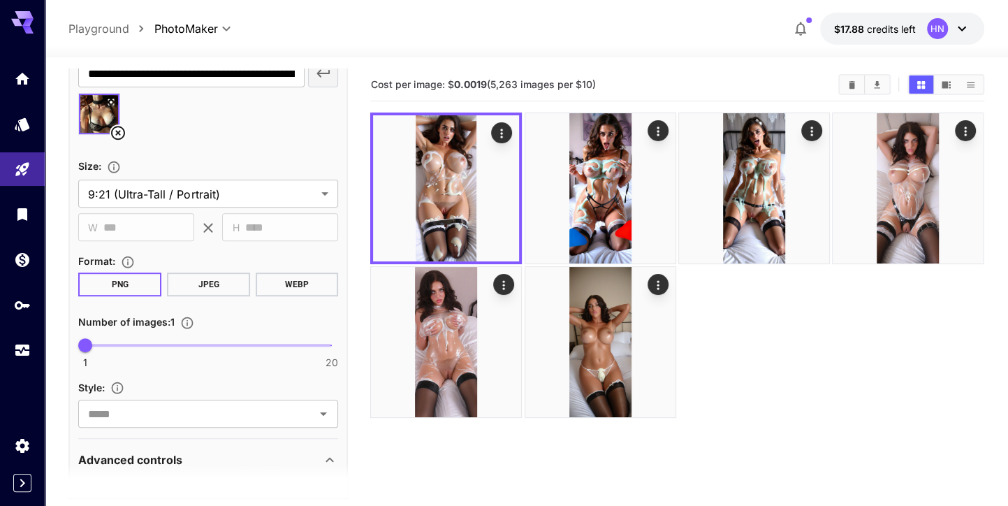
scroll to position [574, 0]
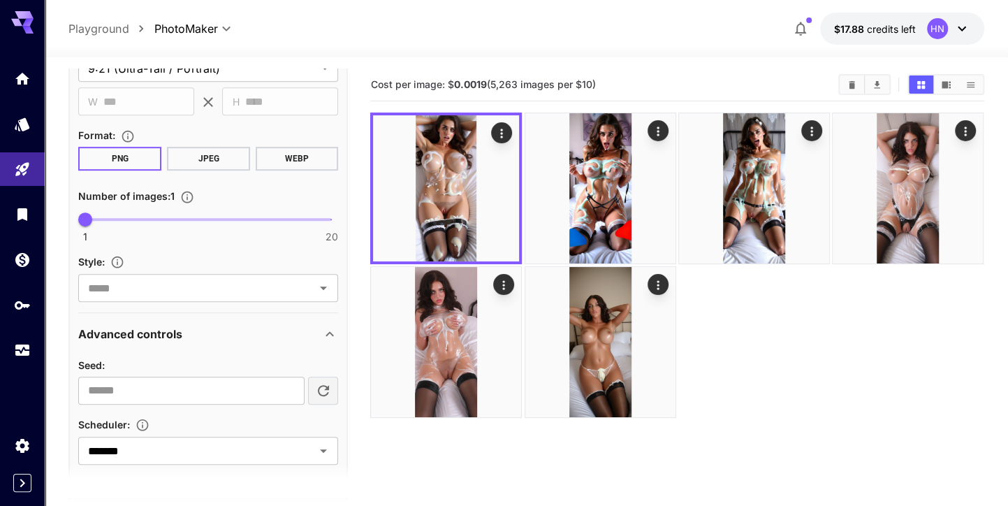
click at [265, 367] on div "Seed :" at bounding box center [208, 364] width 260 height 17
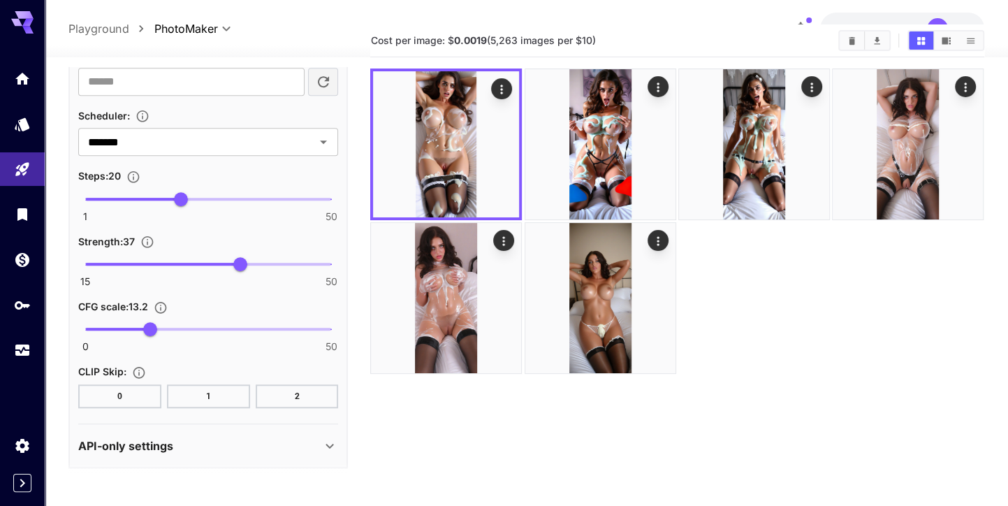
scroll to position [61, 0]
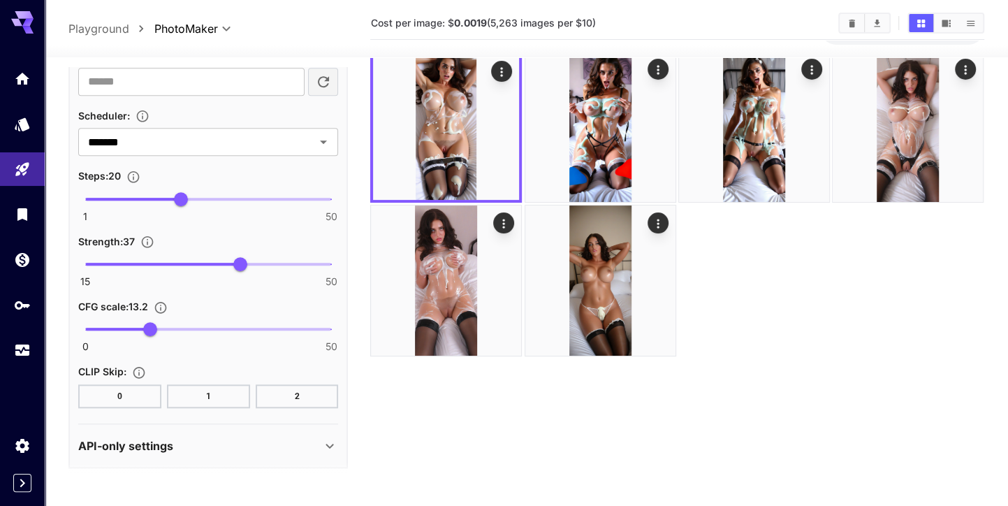
click at [233, 386] on button "1" at bounding box center [208, 396] width 83 height 24
click at [260, 338] on div "0 50 13.2" at bounding box center [208, 334] width 260 height 33
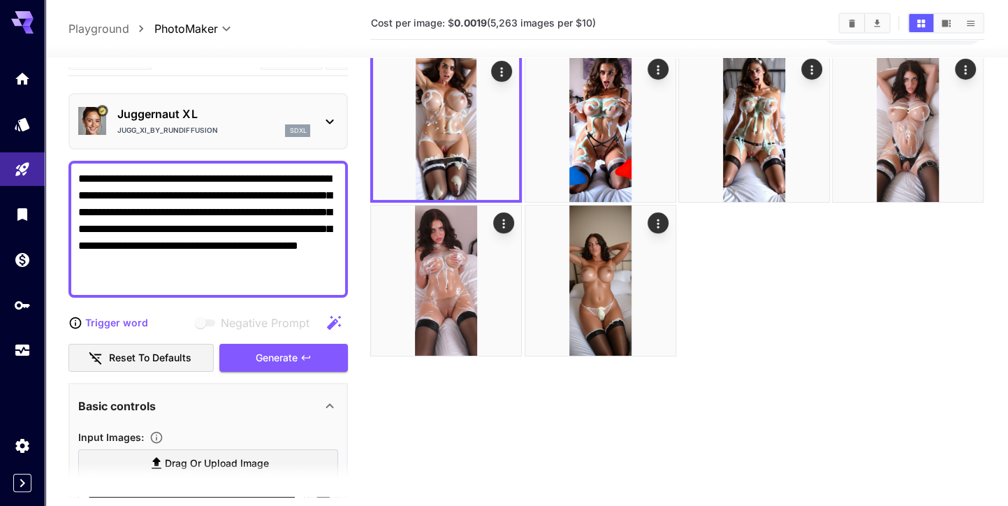
scroll to position [20, 0]
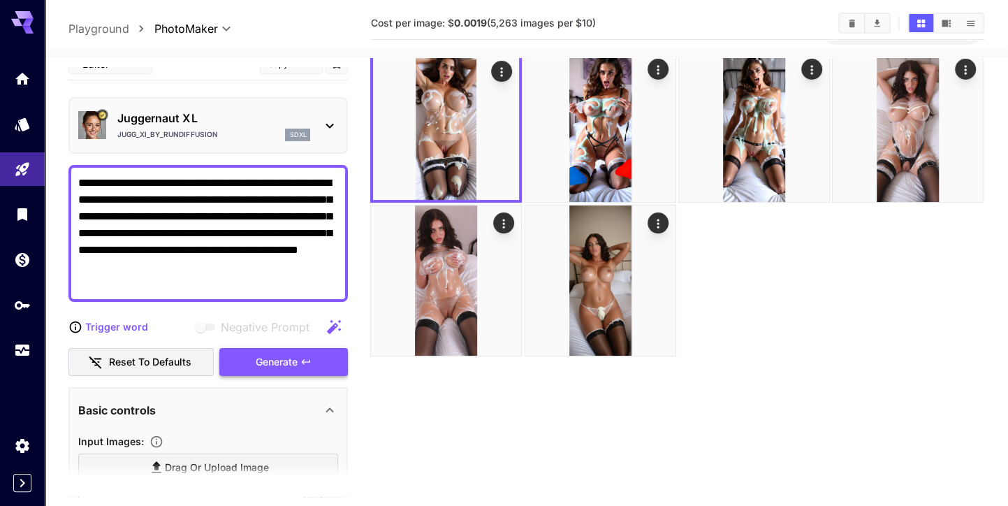
click at [272, 368] on div "Generate" at bounding box center [283, 362] width 129 height 29
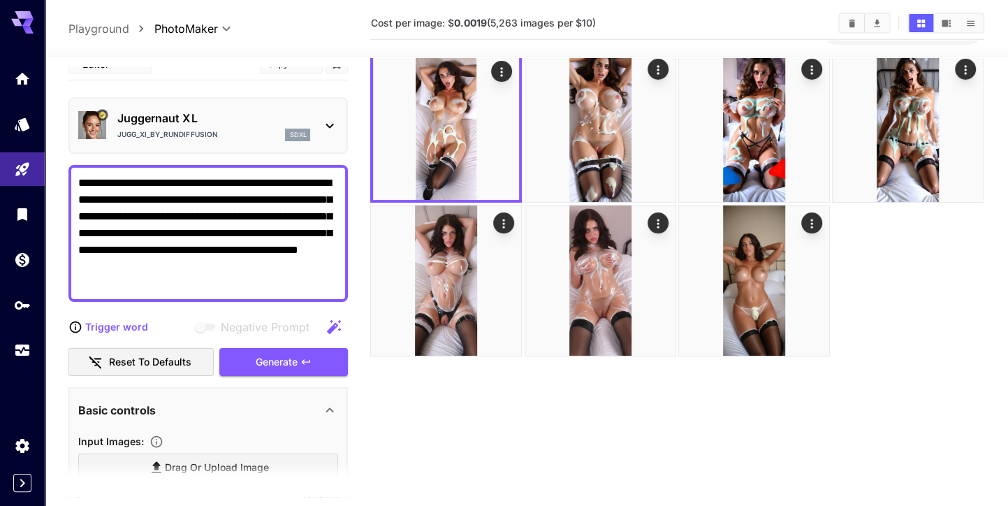
click at [457, 404] on section "Cost per image: $ 0.0019 (5,263 images per $10)" at bounding box center [676, 260] width 613 height 506
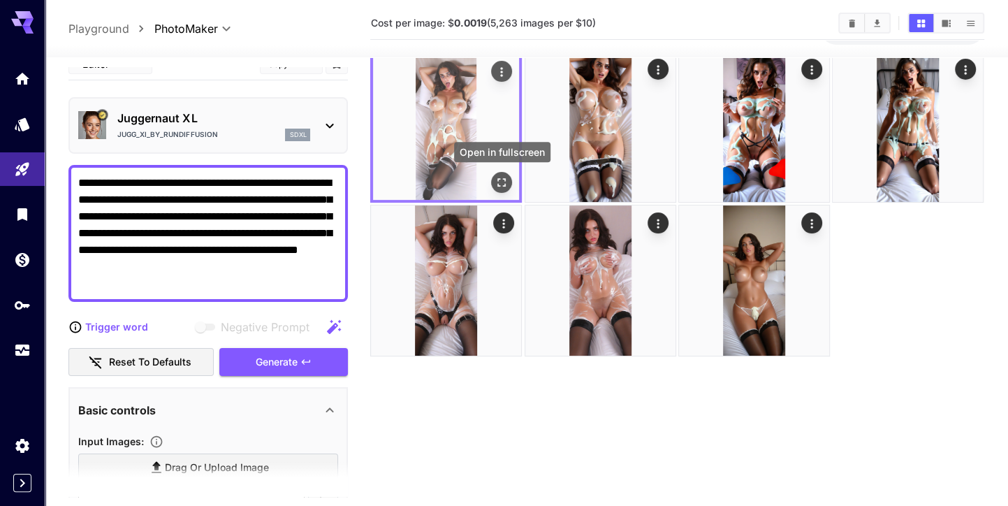
click at [506, 184] on icon "Open in fullscreen" at bounding box center [502, 182] width 14 height 14
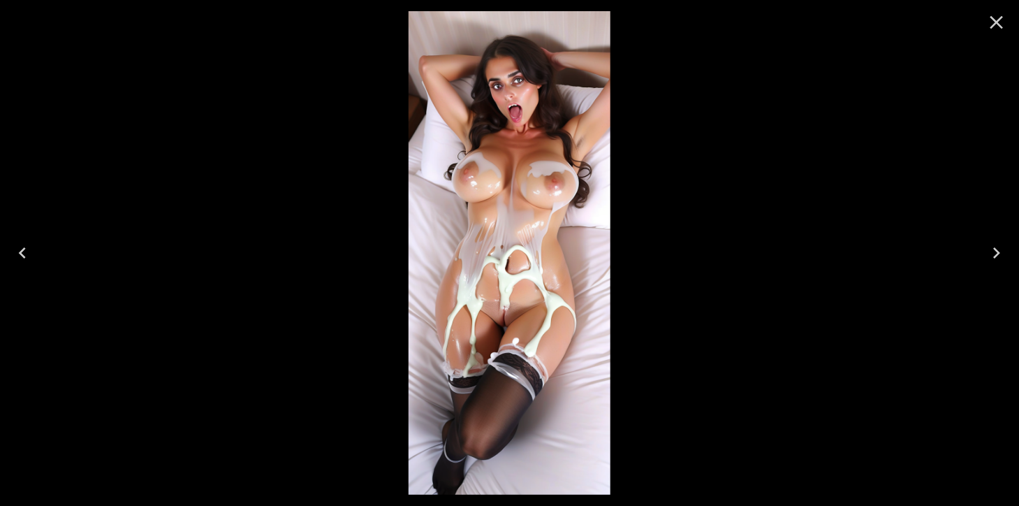
click at [996, 22] on icon "Close" at bounding box center [996, 22] width 13 height 13
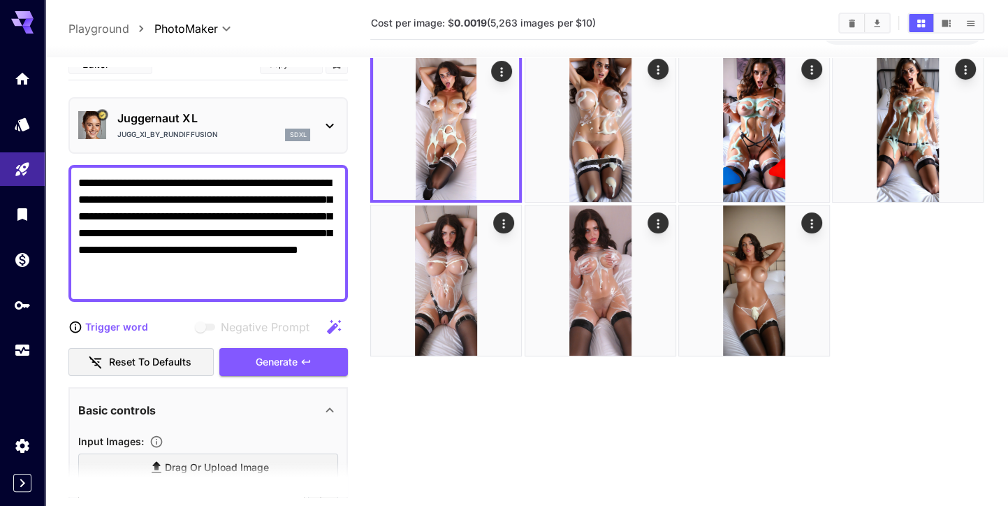
click at [137, 249] on textarea "**********" at bounding box center [208, 233] width 260 height 117
type textarea "**********"
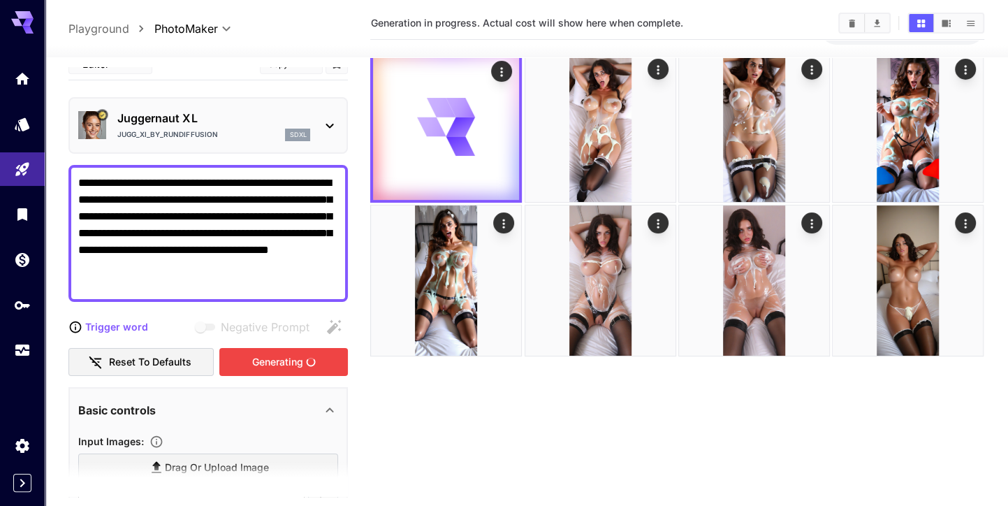
click at [265, 354] on div "Generating" at bounding box center [283, 362] width 129 height 29
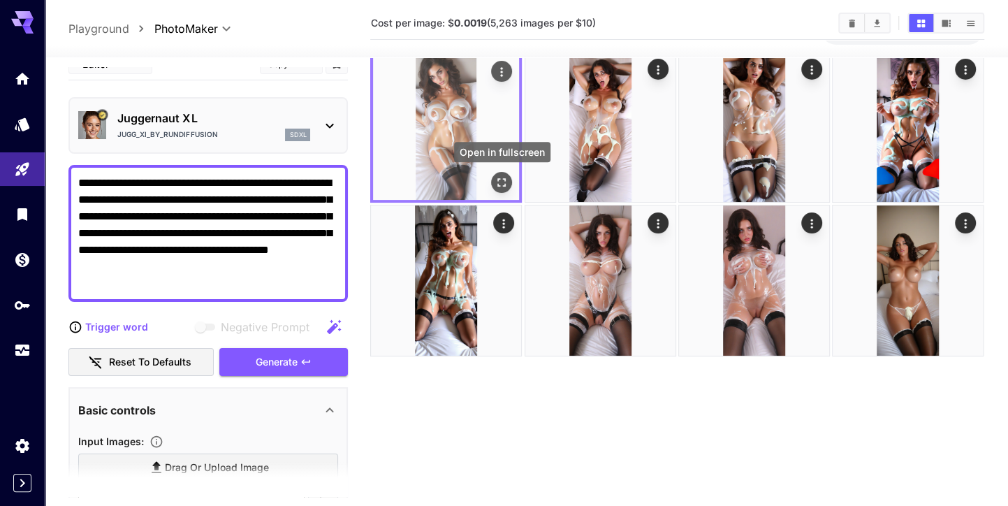
click at [507, 186] on icon "Open in fullscreen" at bounding box center [502, 182] width 14 height 14
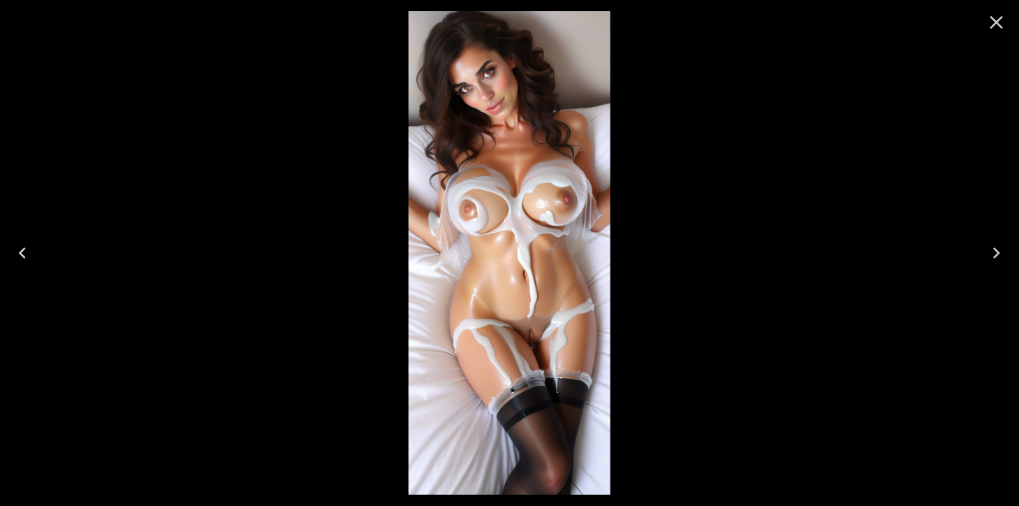
click at [988, 13] on icon "Close" at bounding box center [996, 22] width 22 height 22
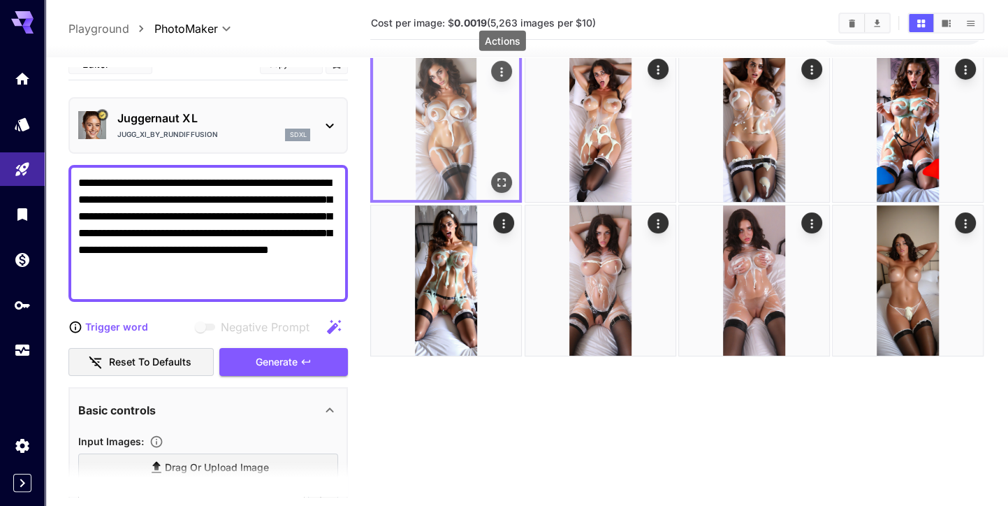
click at [508, 76] on icon "Actions" at bounding box center [502, 72] width 14 height 14
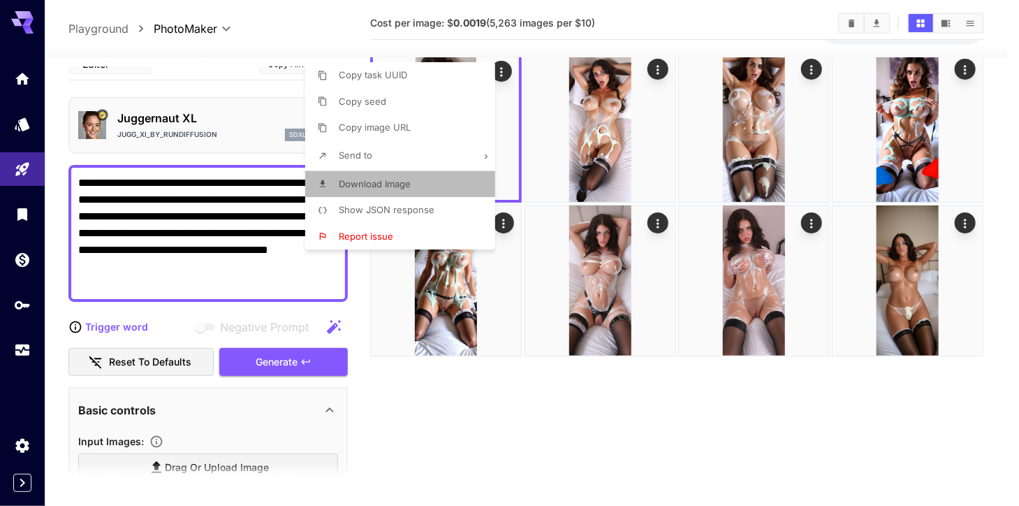
click at [448, 177] on li "Download Image" at bounding box center [404, 184] width 198 height 27
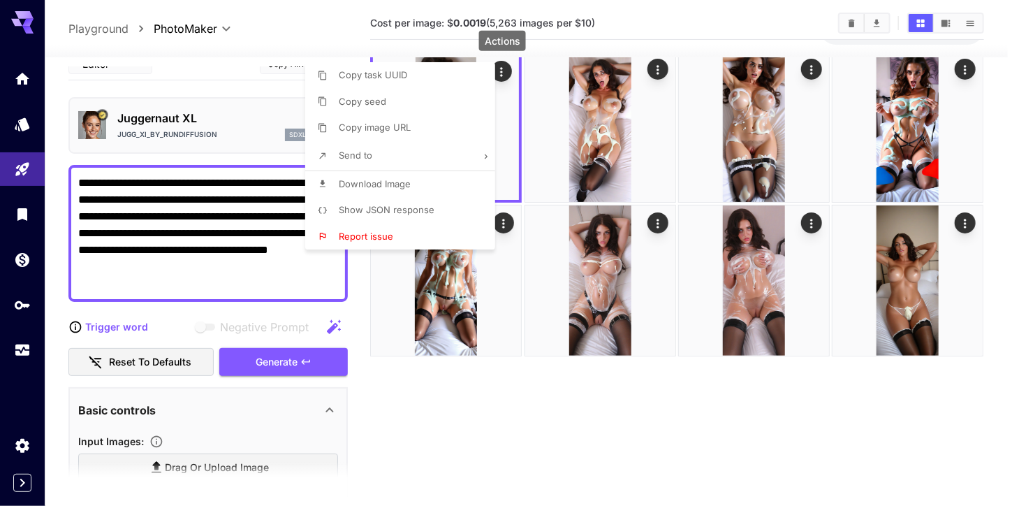
click at [225, 312] on div at bounding box center [509, 253] width 1019 height 506
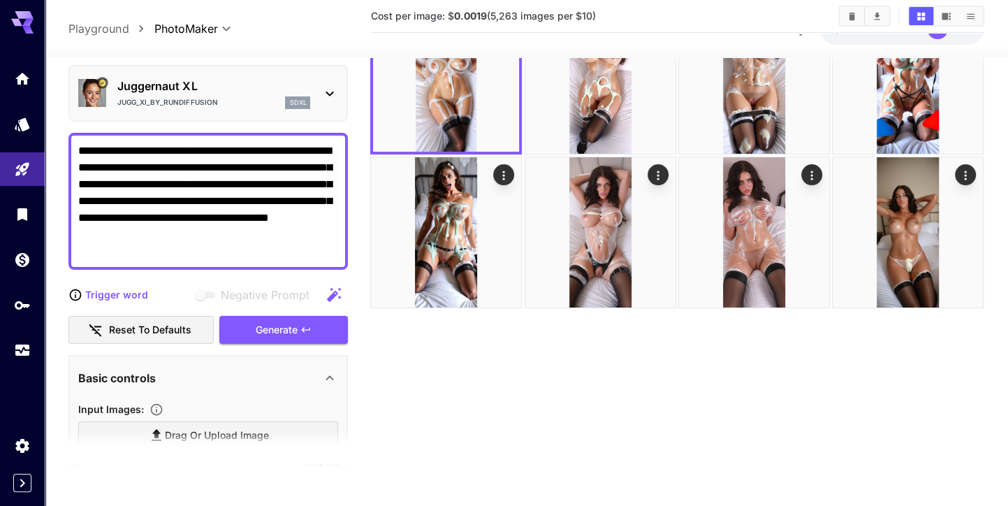
scroll to position [110, 0]
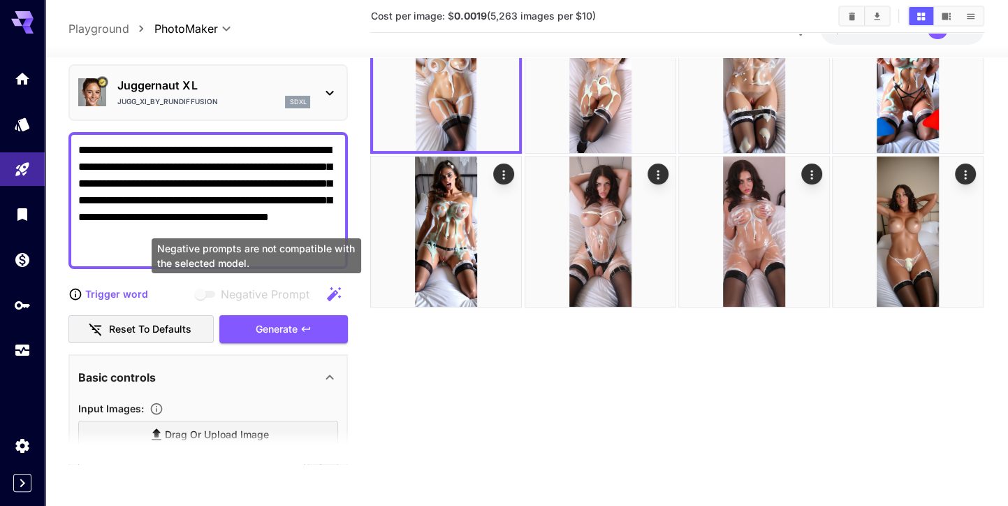
click at [224, 275] on div "Negative prompts are not compatible with the selected model." at bounding box center [256, 260] width 212 height 46
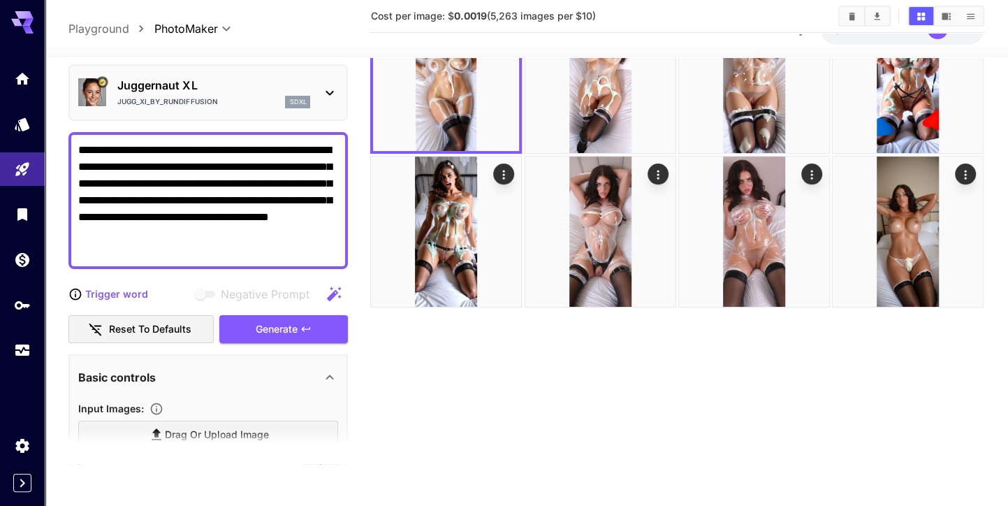
click at [236, 401] on div "Input Images :" at bounding box center [208, 407] width 260 height 17
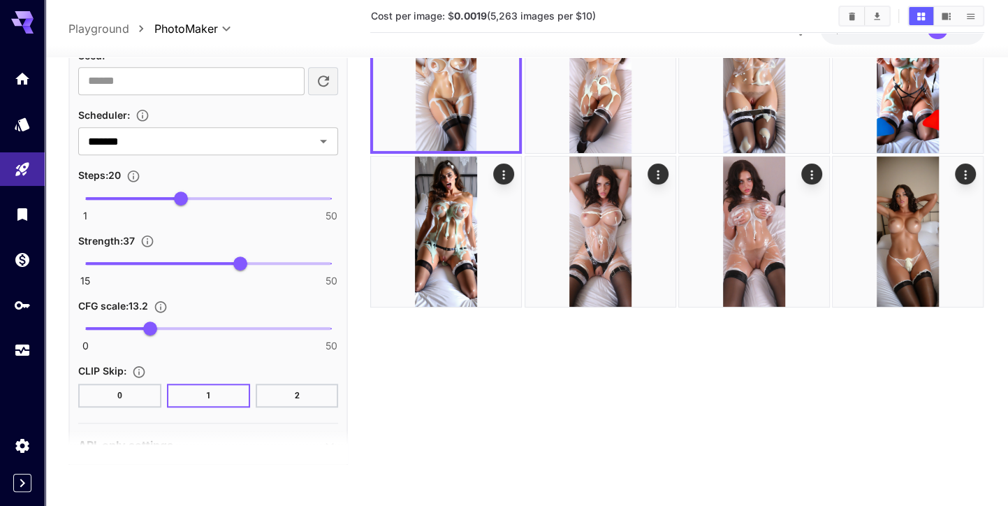
scroll to position [851, 0]
type input "**"
click at [272, 260] on span "15 50 42" at bounding box center [208, 261] width 246 height 21
click at [103, 191] on span "1 50 5" at bounding box center [208, 196] width 246 height 21
click at [162, 167] on div "Steps : 5" at bounding box center [208, 173] width 260 height 17
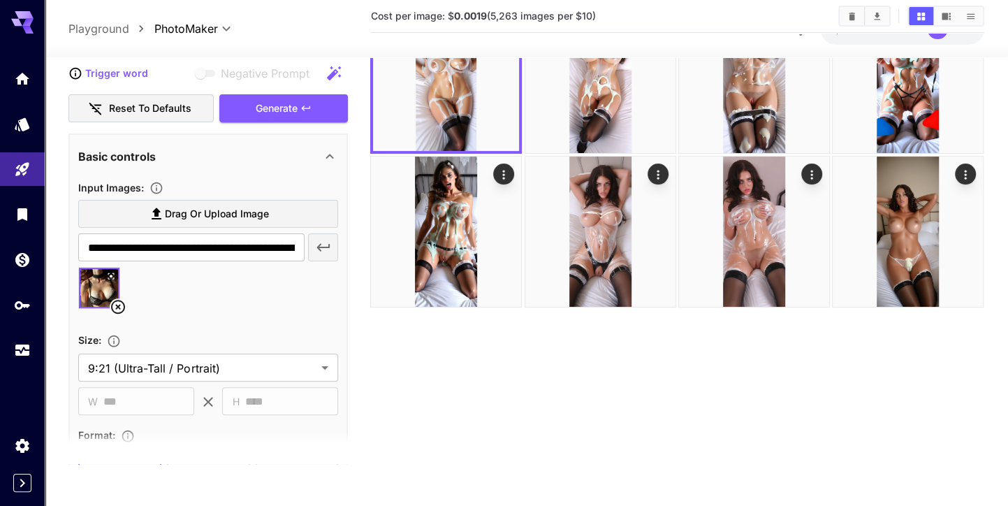
scroll to position [235, 0]
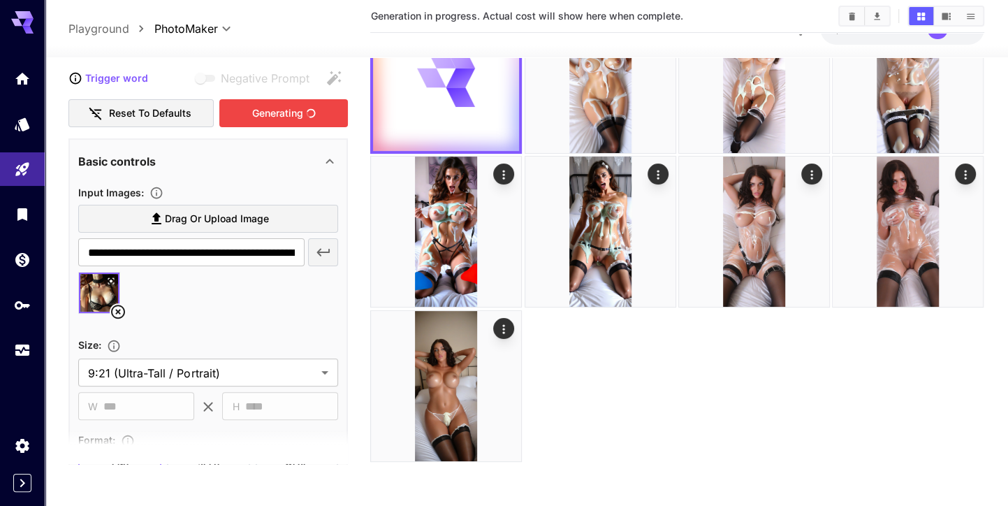
click at [270, 103] on div "Generating" at bounding box center [283, 112] width 129 height 29
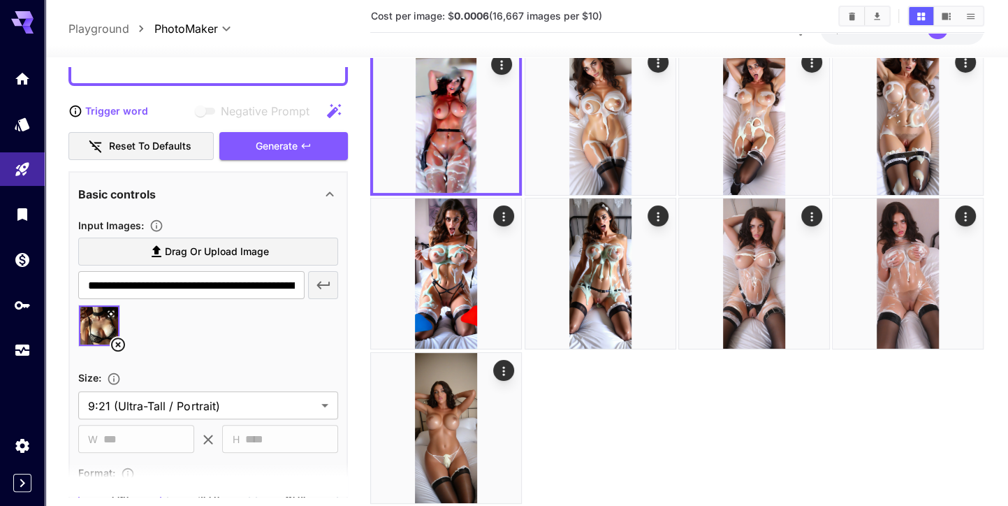
scroll to position [67, 0]
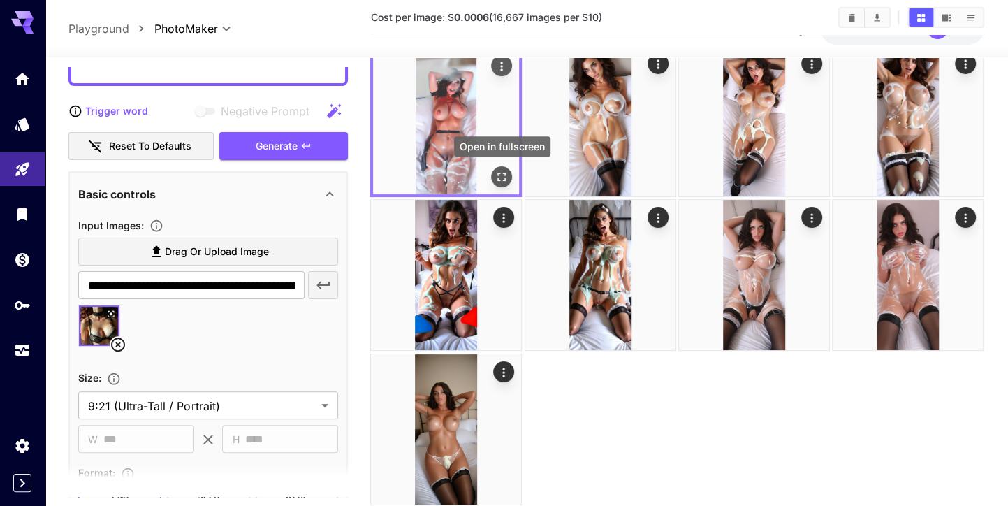
click at [506, 177] on icon "Open in fullscreen" at bounding box center [502, 177] width 14 height 14
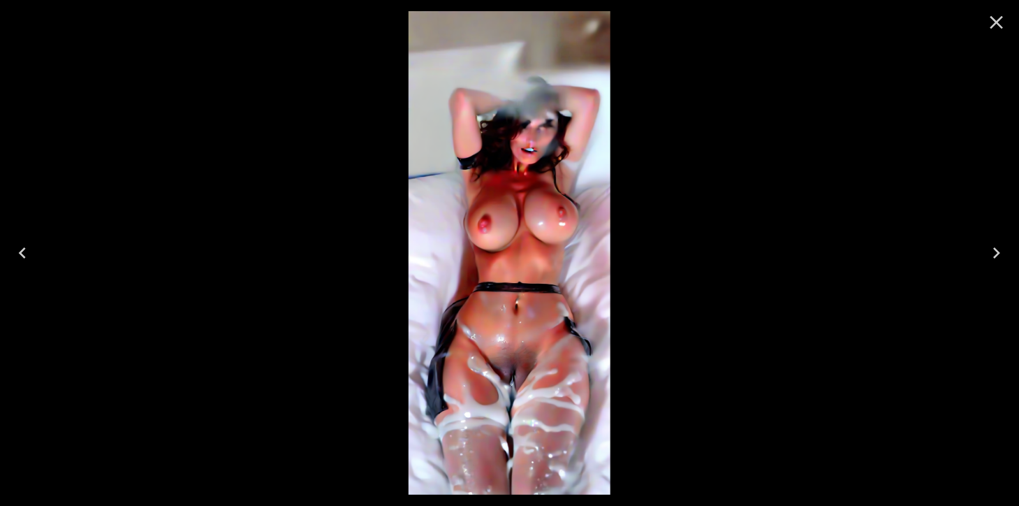
click at [988, 24] on icon "Close" at bounding box center [996, 22] width 22 height 22
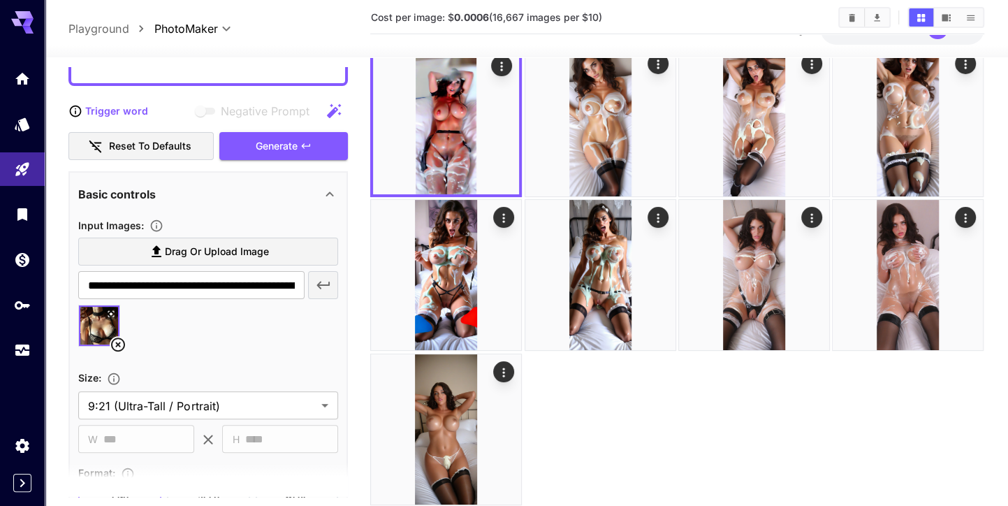
click at [290, 316] on div at bounding box center [208, 331] width 260 height 53
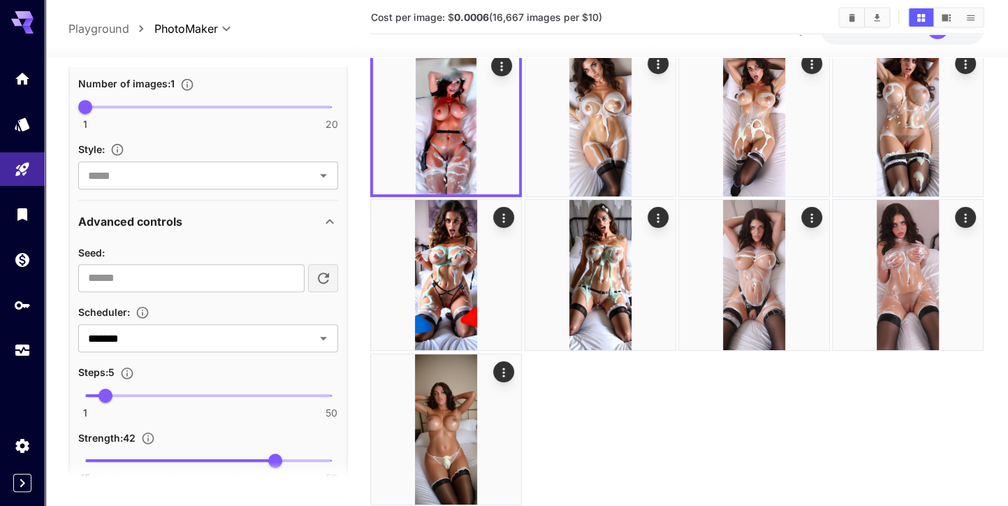
scroll to position [728, 0]
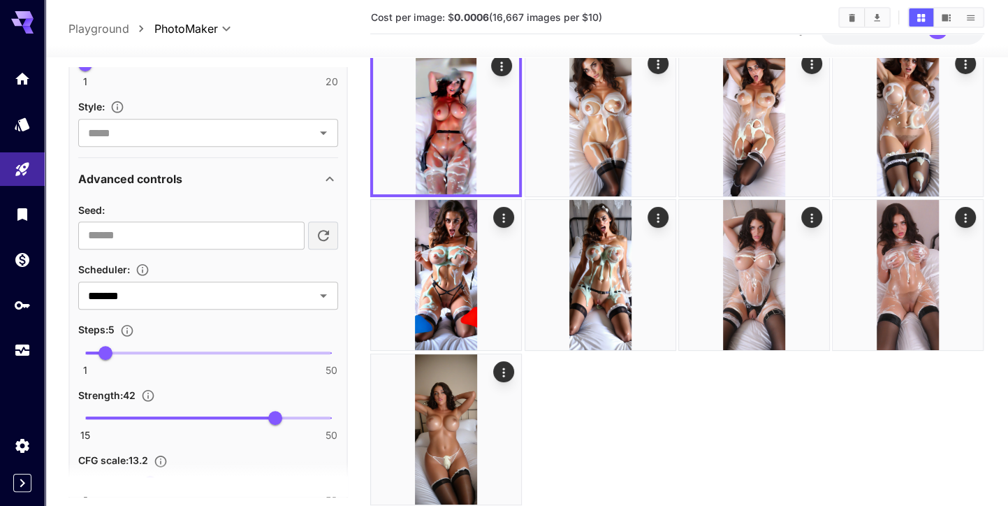
type input "**"
click at [267, 351] on span at bounding box center [208, 352] width 246 height 3
click at [229, 395] on div "Strength : 42" at bounding box center [208, 394] width 260 height 17
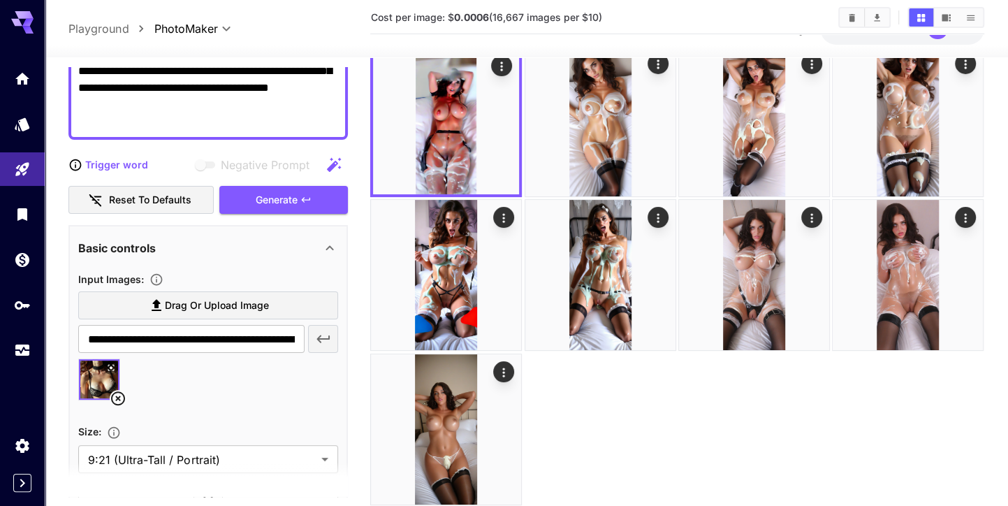
scroll to position [143, 0]
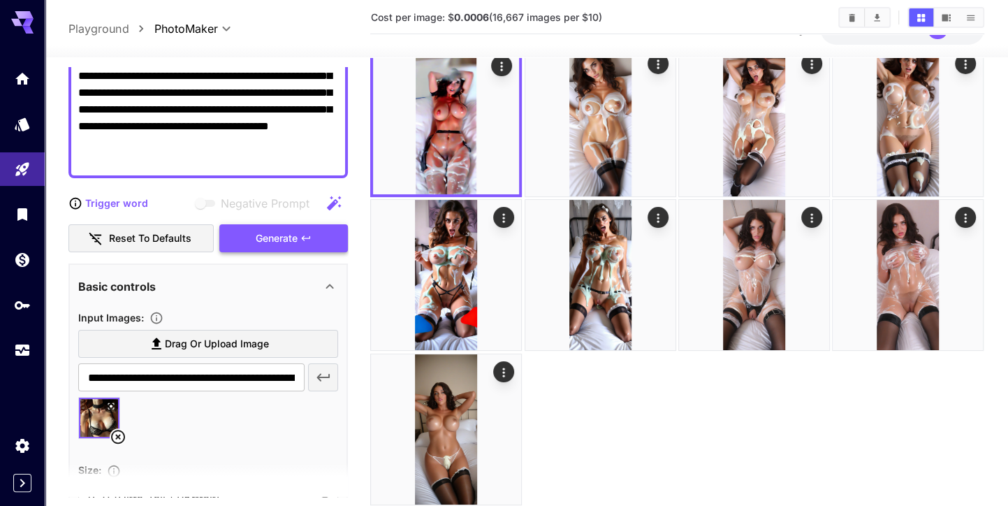
click at [282, 231] on div "Generate" at bounding box center [283, 238] width 129 height 29
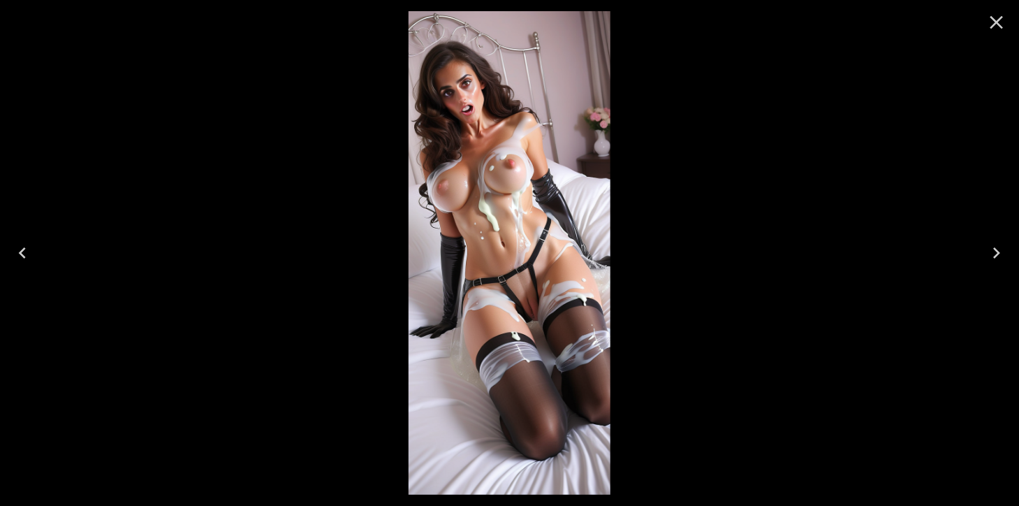
scroll to position [143, 0]
click at [995, 17] on icon "Close" at bounding box center [996, 22] width 22 height 22
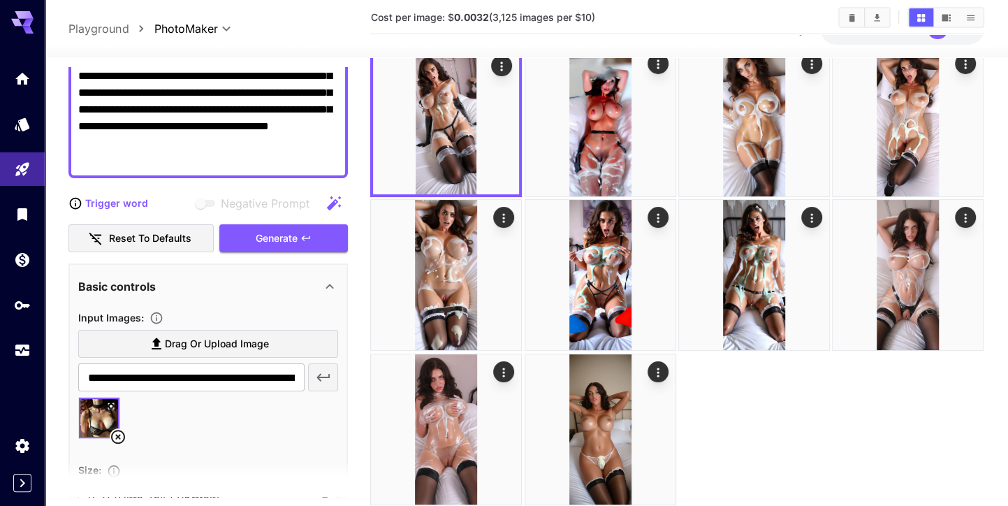
click at [113, 437] on icon at bounding box center [118, 436] width 17 height 17
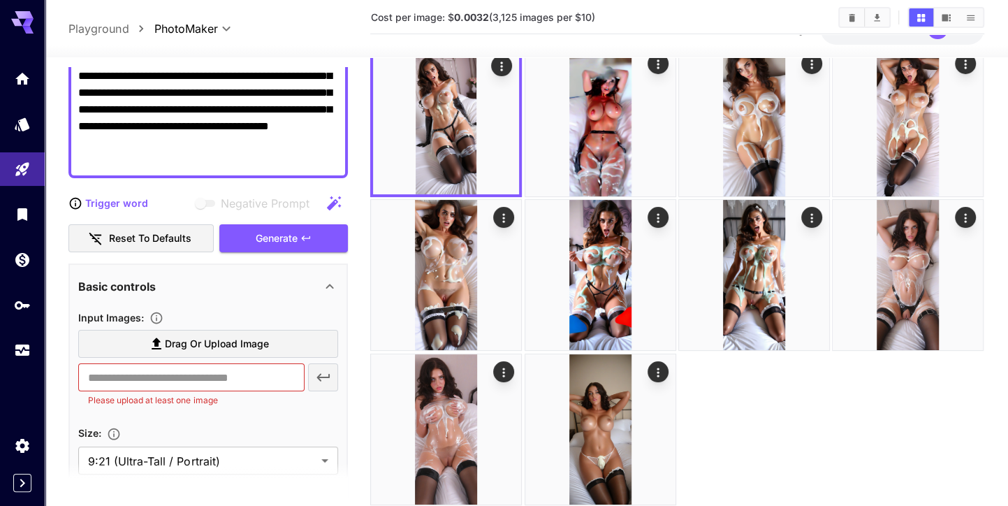
click at [204, 346] on span "Drag or upload image" at bounding box center [217, 343] width 104 height 17
click at [0, 0] on input "Drag or upload image" at bounding box center [0, 0] width 0 height 0
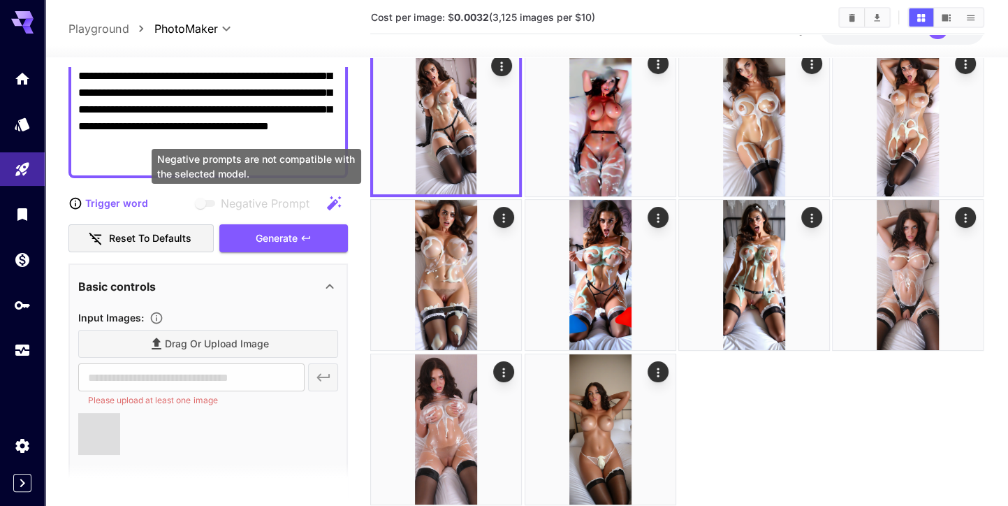
type input "**********"
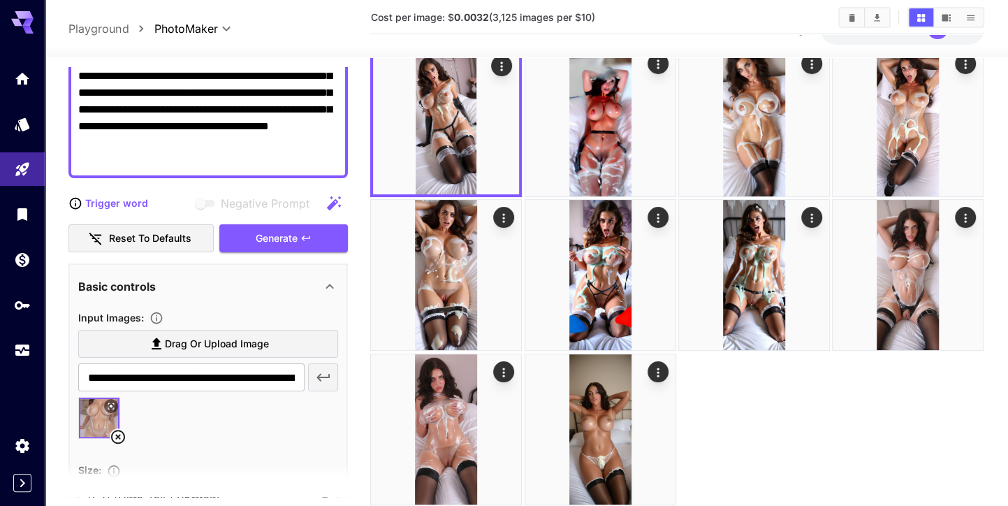
click at [254, 235] on div "Generate" at bounding box center [283, 238] width 129 height 29
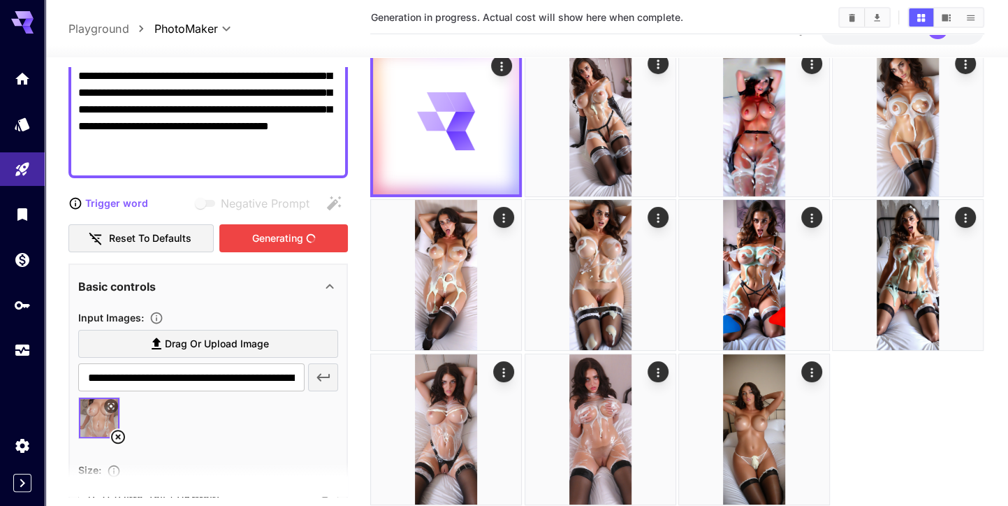
click at [119, 430] on icon at bounding box center [118, 436] width 17 height 17
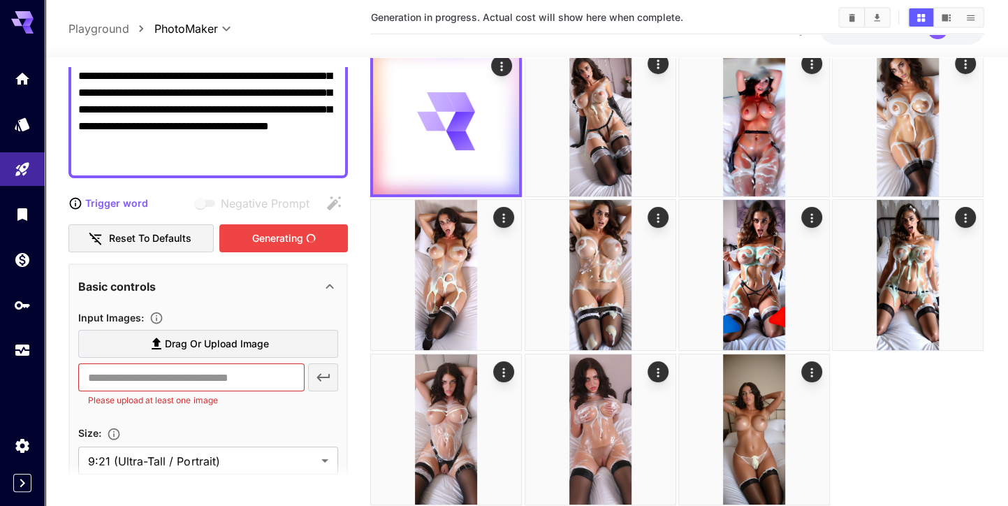
click at [253, 352] on label "Drag or upload image" at bounding box center [208, 344] width 260 height 29
click at [0, 0] on input "Drag or upload image" at bounding box center [0, 0] width 0 height 0
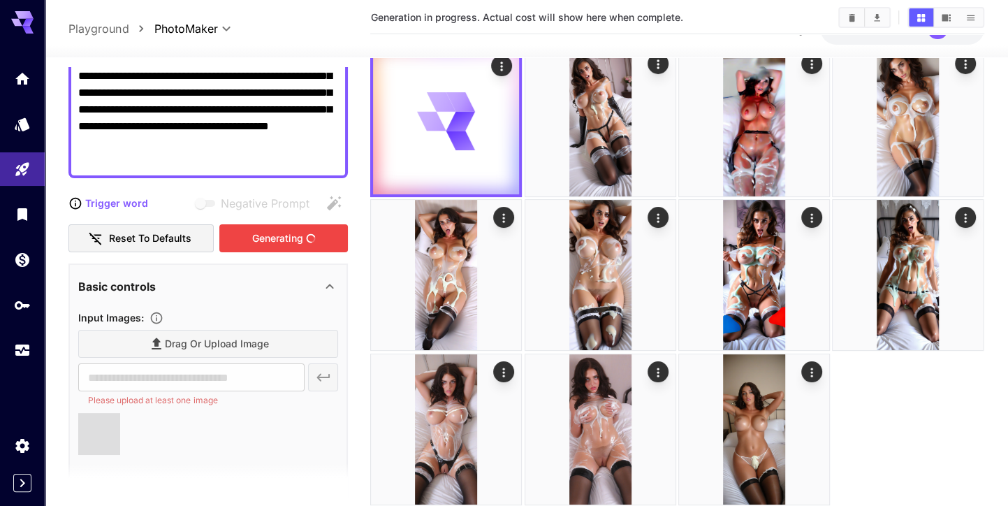
type input "**********"
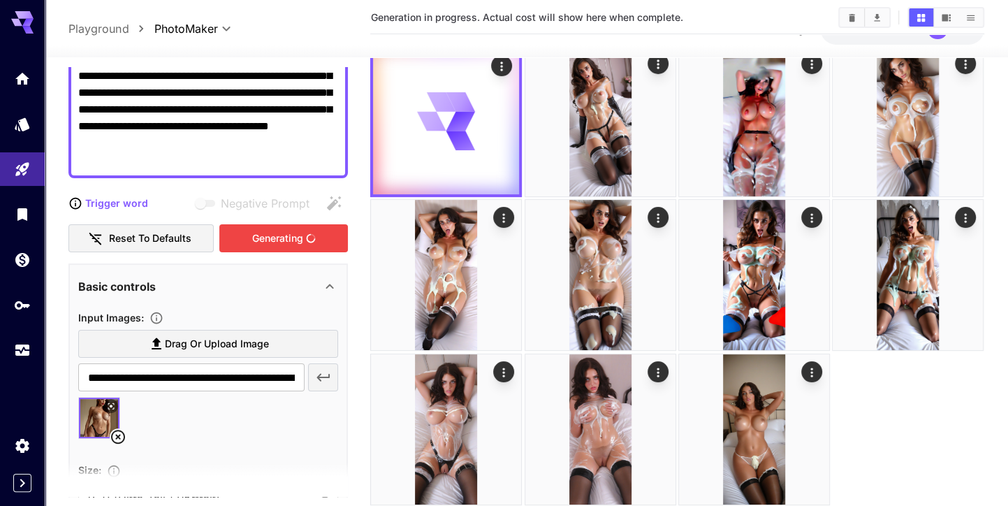
click at [98, 422] on img at bounding box center [99, 417] width 41 height 41
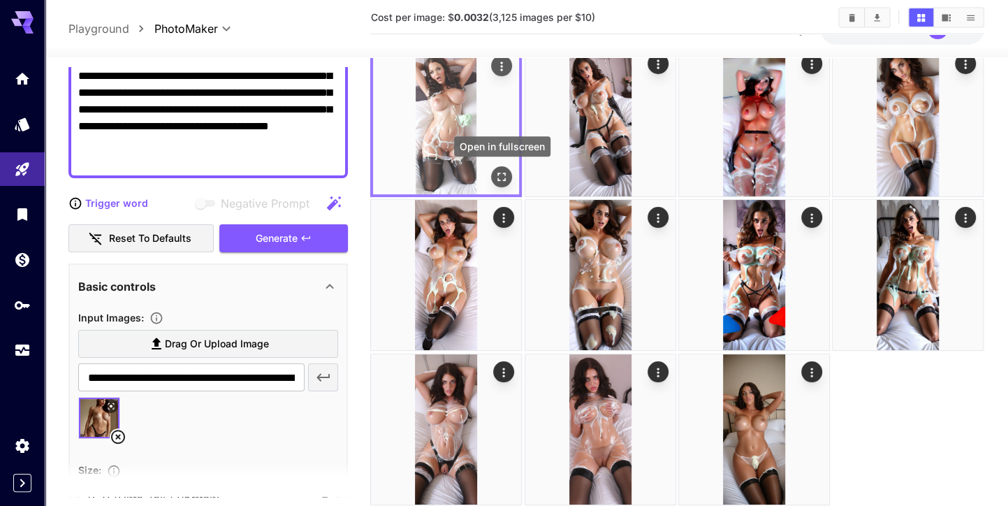
click at [501, 174] on icon "Open in fullscreen" at bounding box center [502, 177] width 14 height 14
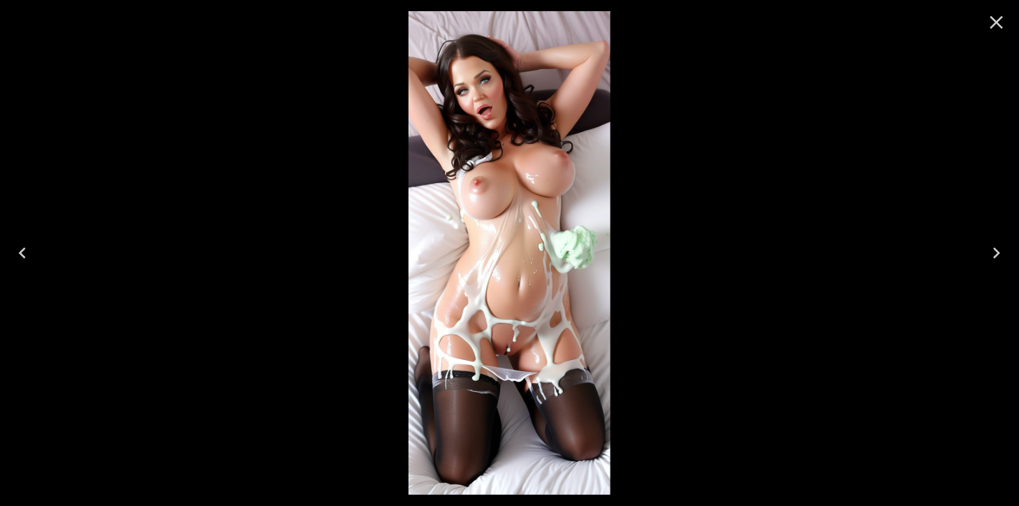
click at [998, 11] on icon "Close" at bounding box center [996, 22] width 22 height 22
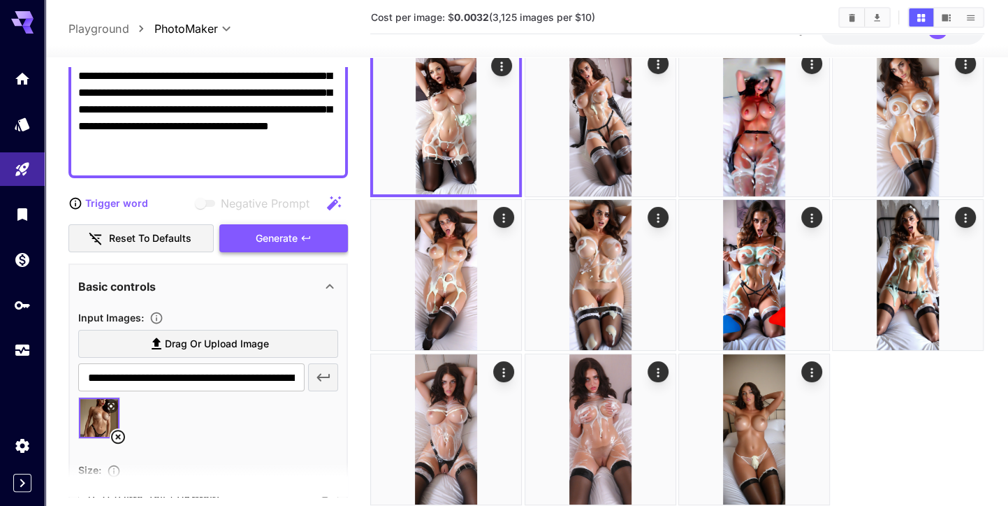
click at [302, 247] on div "Generate" at bounding box center [283, 238] width 129 height 29
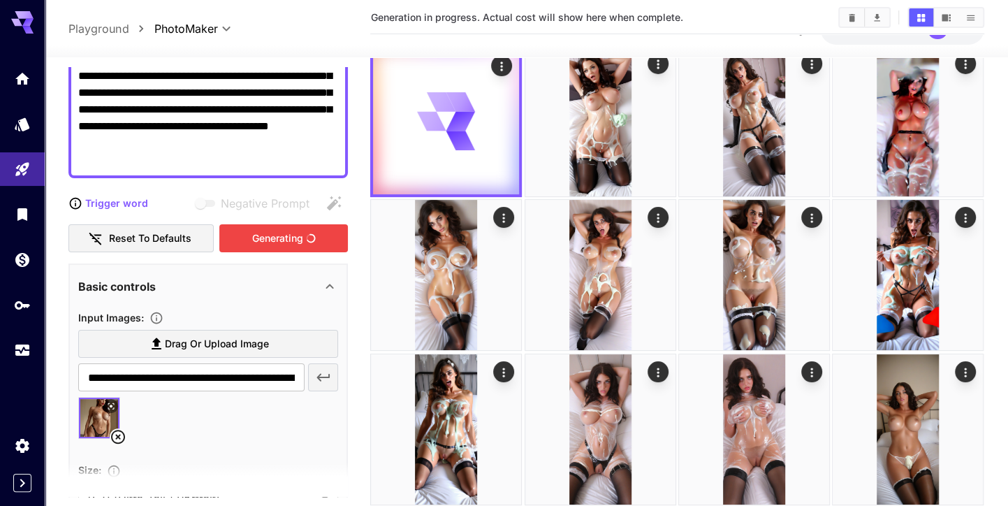
click at [120, 431] on icon at bounding box center [118, 436] width 17 height 17
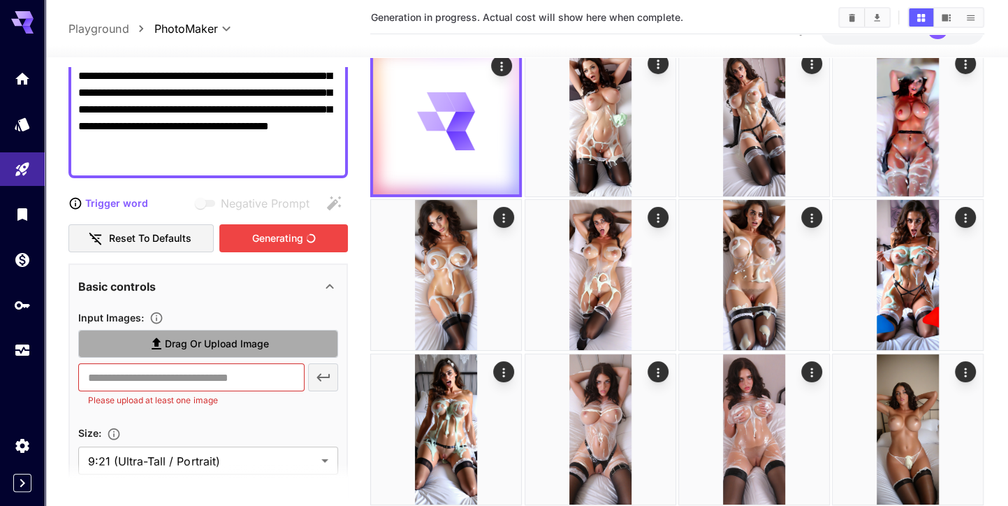
click at [256, 337] on span "Drag or upload image" at bounding box center [217, 343] width 104 height 17
click at [0, 0] on input "Drag or upload image" at bounding box center [0, 0] width 0 height 0
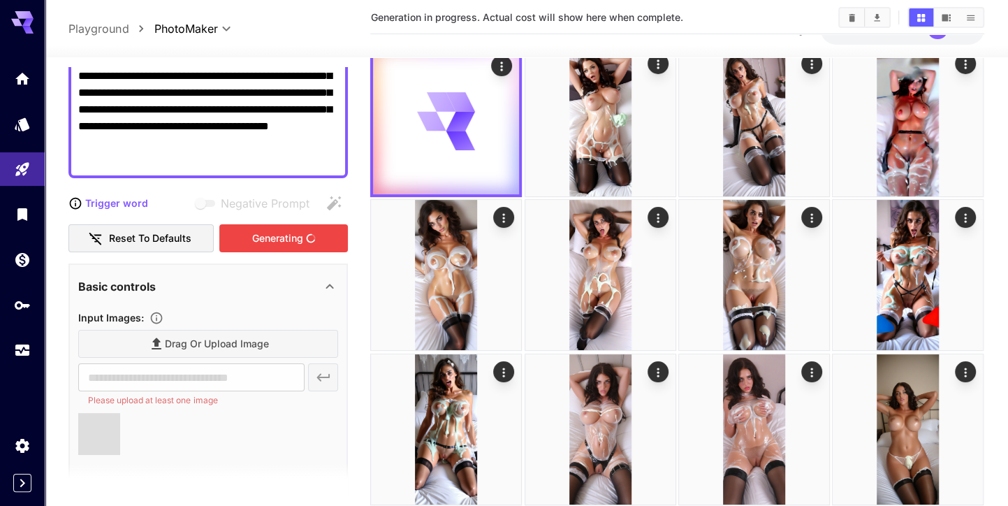
type input "**********"
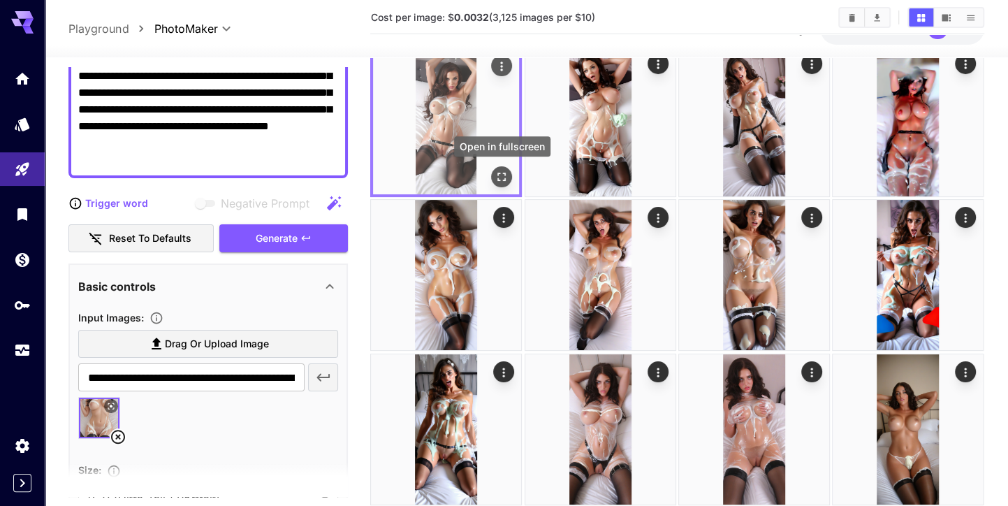
click at [500, 176] on icon "Open in fullscreen" at bounding box center [502, 177] width 14 height 14
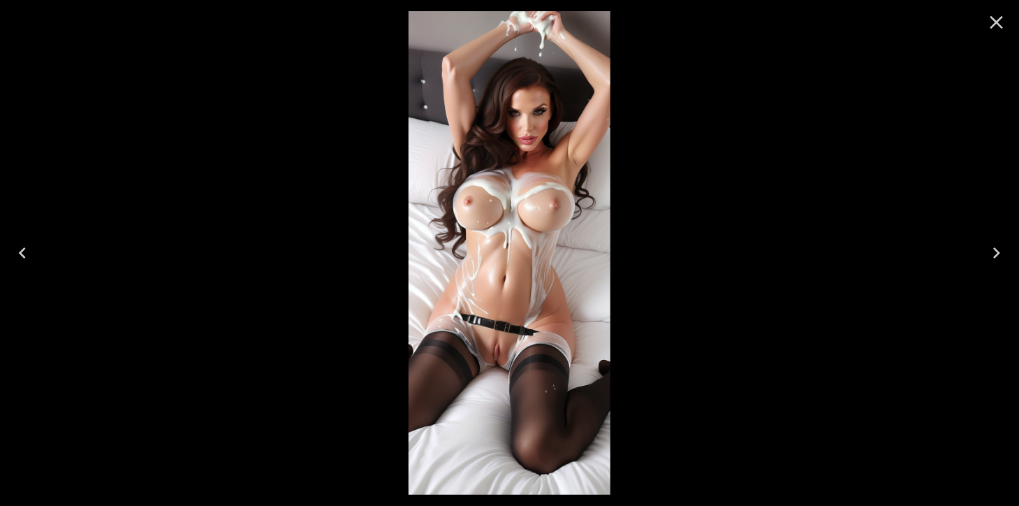
click at [990, 28] on icon "Close" at bounding box center [996, 22] width 22 height 22
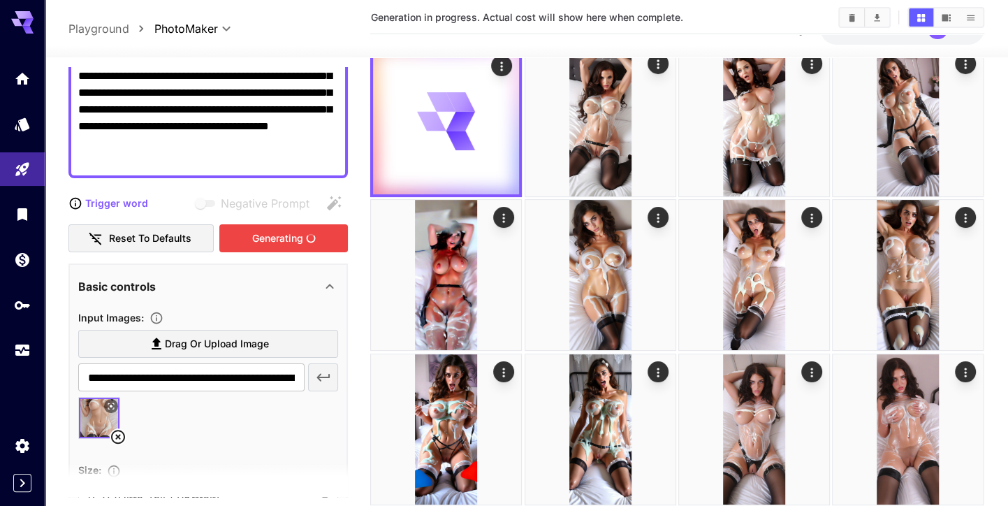
click at [291, 238] on div "Generating" at bounding box center [283, 238] width 129 height 29
